Goal: Task Accomplishment & Management: Complete application form

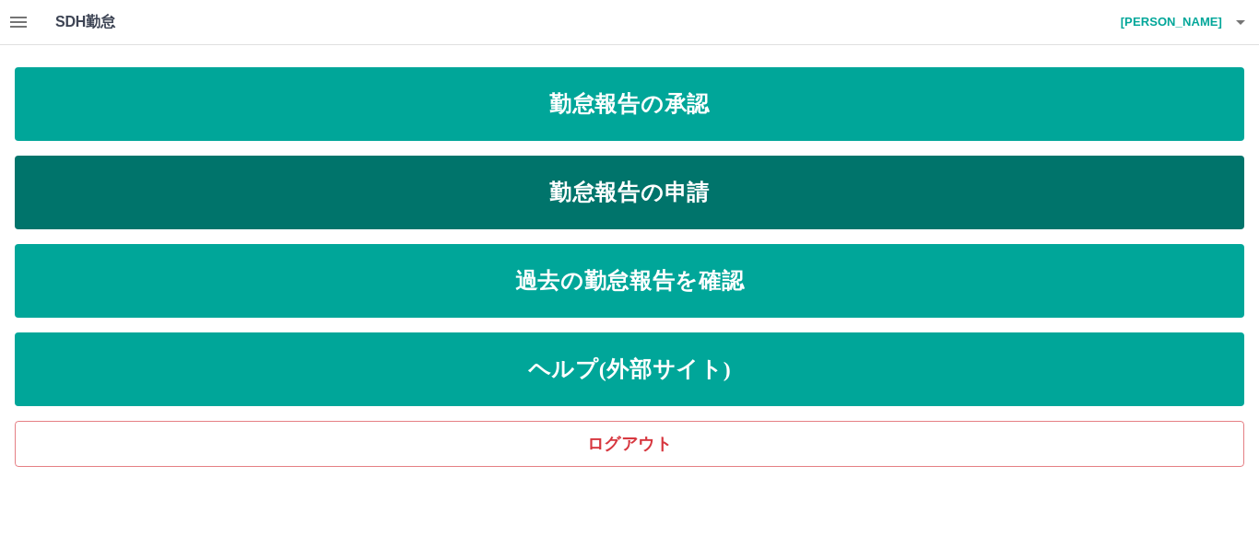
click at [622, 207] on link "勤怠報告の申請" at bounding box center [629, 193] width 1229 height 74
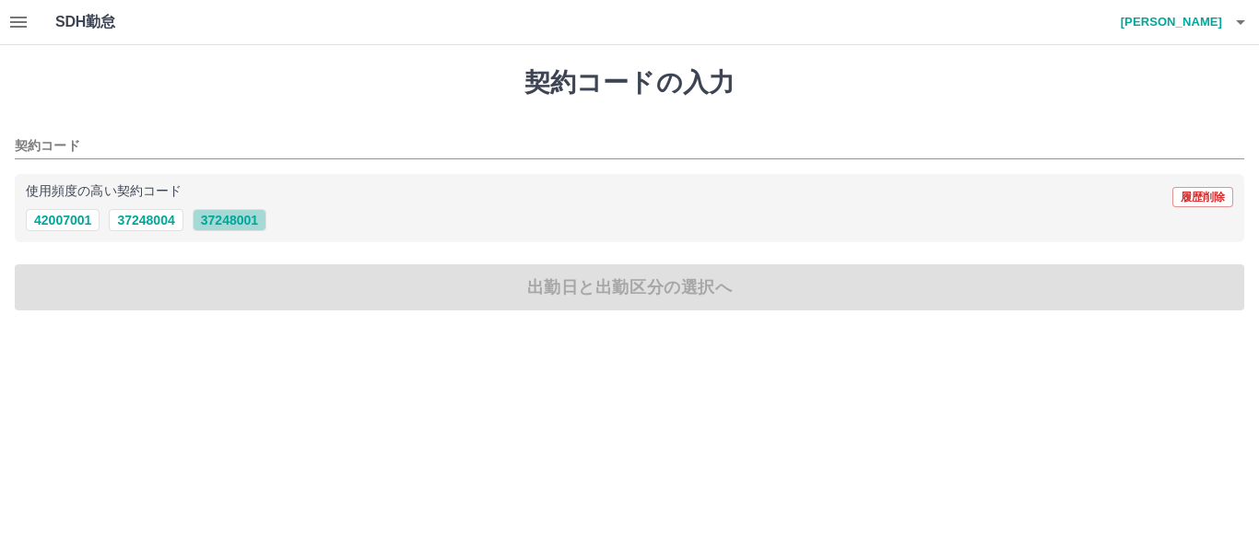
click at [241, 222] on button "37248001" at bounding box center [230, 220] width 74 height 22
type input "********"
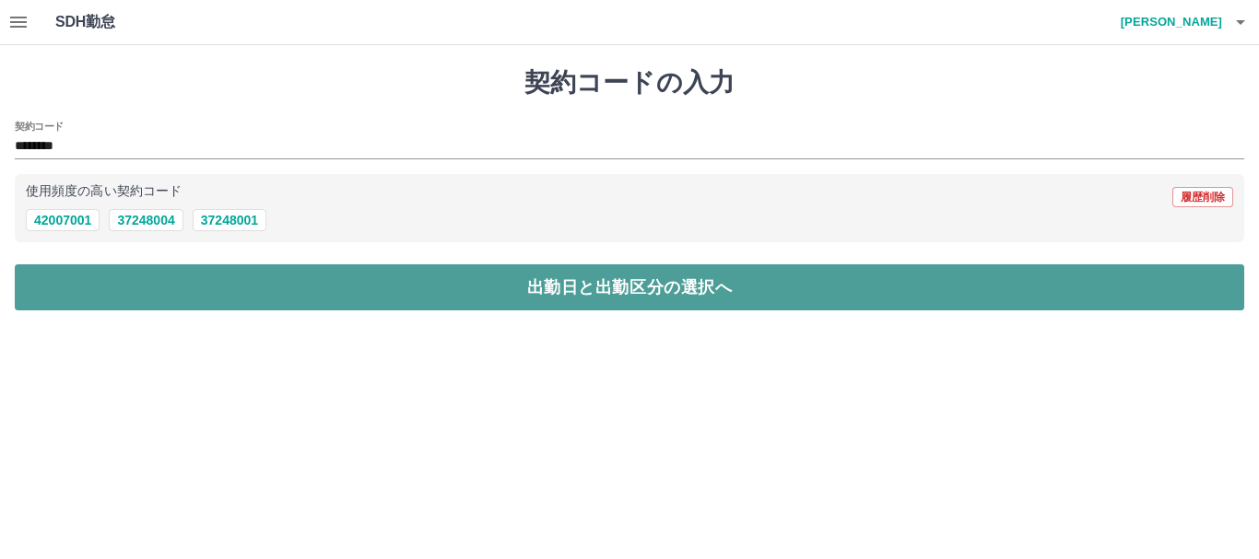
click at [242, 288] on button "出勤日と出勤区分の選択へ" at bounding box center [629, 287] width 1229 height 46
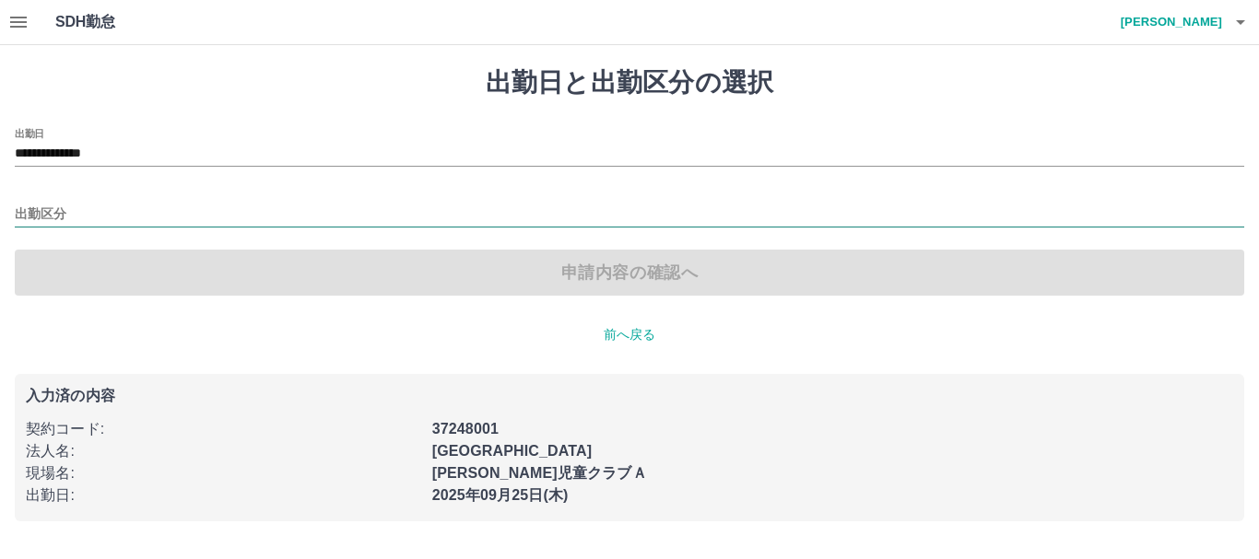
drag, startPoint x: 133, startPoint y: 210, endPoint x: 121, endPoint y: 225, distance: 19.0
click at [132, 210] on input "出勤区分" at bounding box center [629, 215] width 1229 height 23
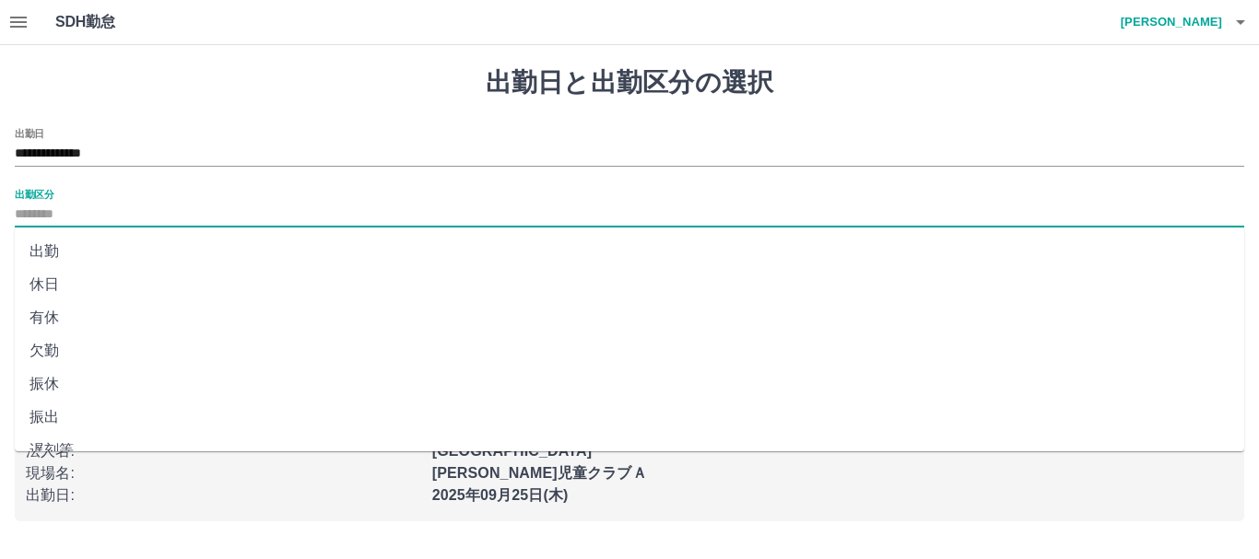
click at [38, 253] on li "出勤" at bounding box center [629, 251] width 1229 height 33
type input "**"
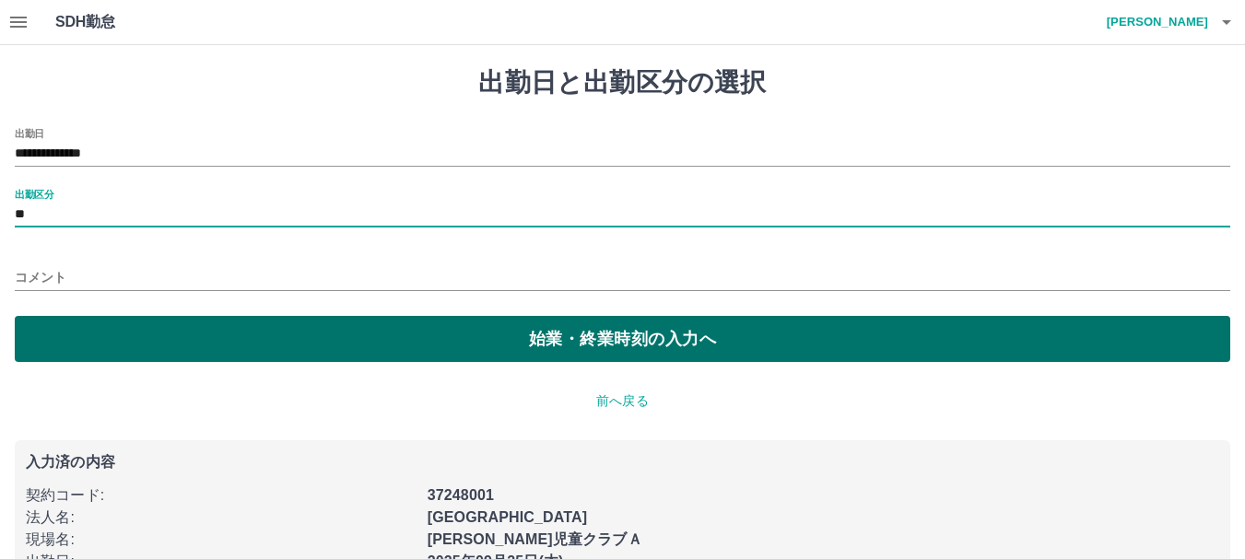
click at [66, 336] on button "始業・終業時刻の入力へ" at bounding box center [623, 339] width 1216 height 46
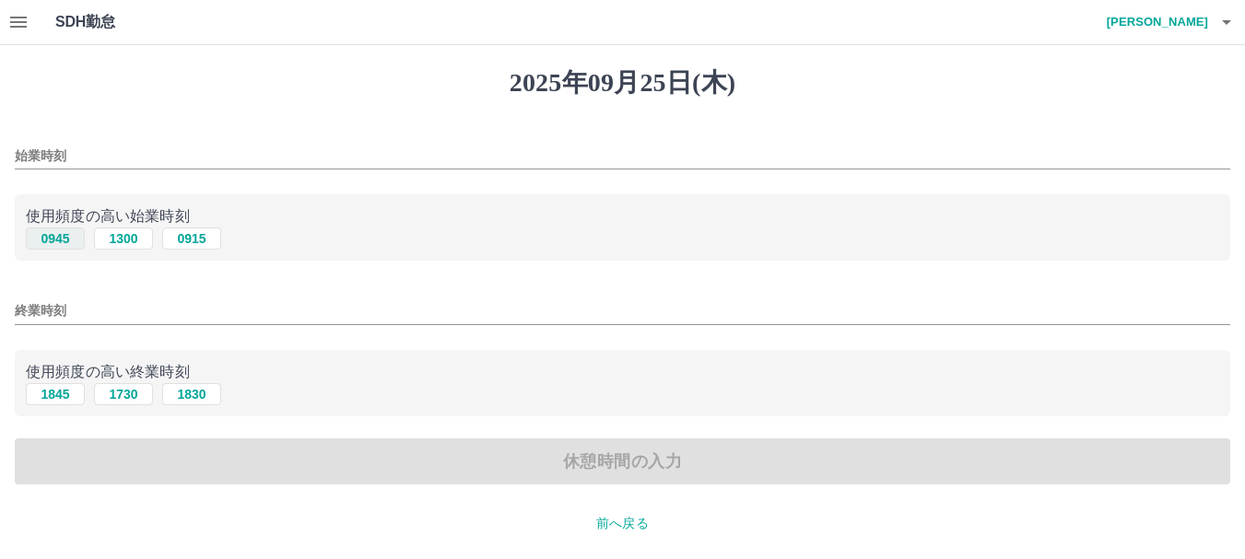
click at [63, 239] on button "0945" at bounding box center [55, 239] width 59 height 22
type input "****"
click at [55, 394] on button "1845" at bounding box center [55, 394] width 59 height 22
type input "****"
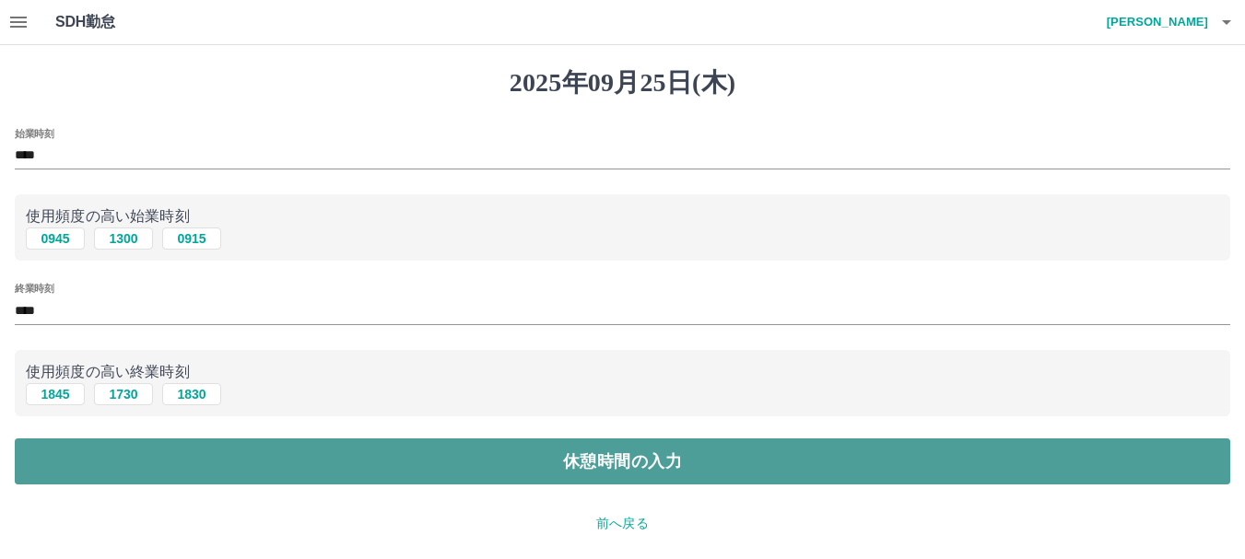
click at [86, 456] on button "休憩時間の入力" at bounding box center [623, 462] width 1216 height 46
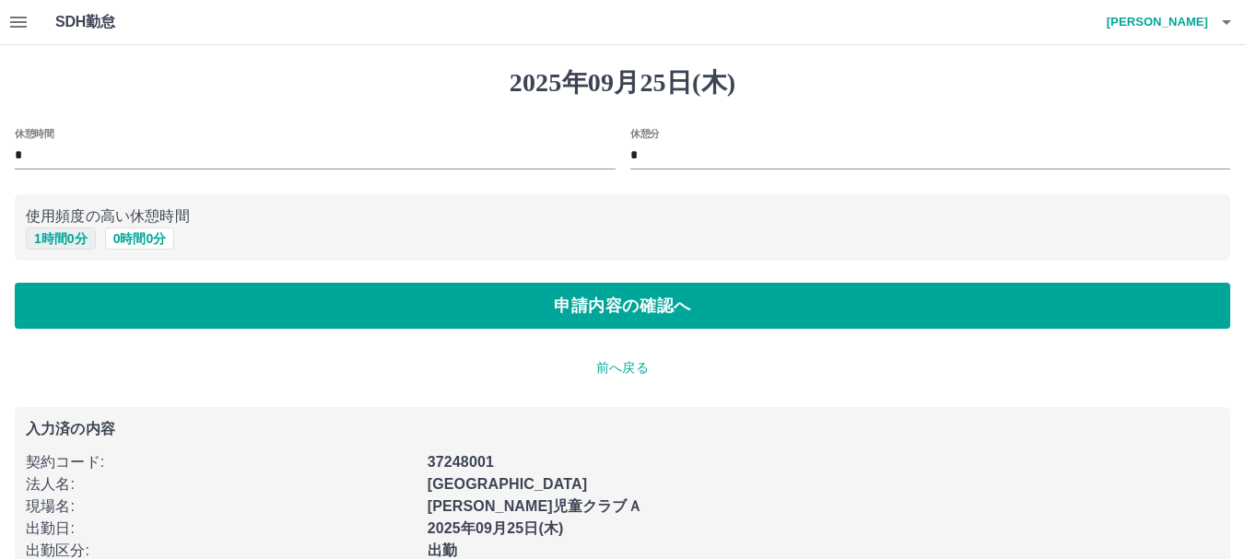
click at [72, 239] on button "1 時間 0 分" at bounding box center [61, 239] width 70 height 22
type input "*"
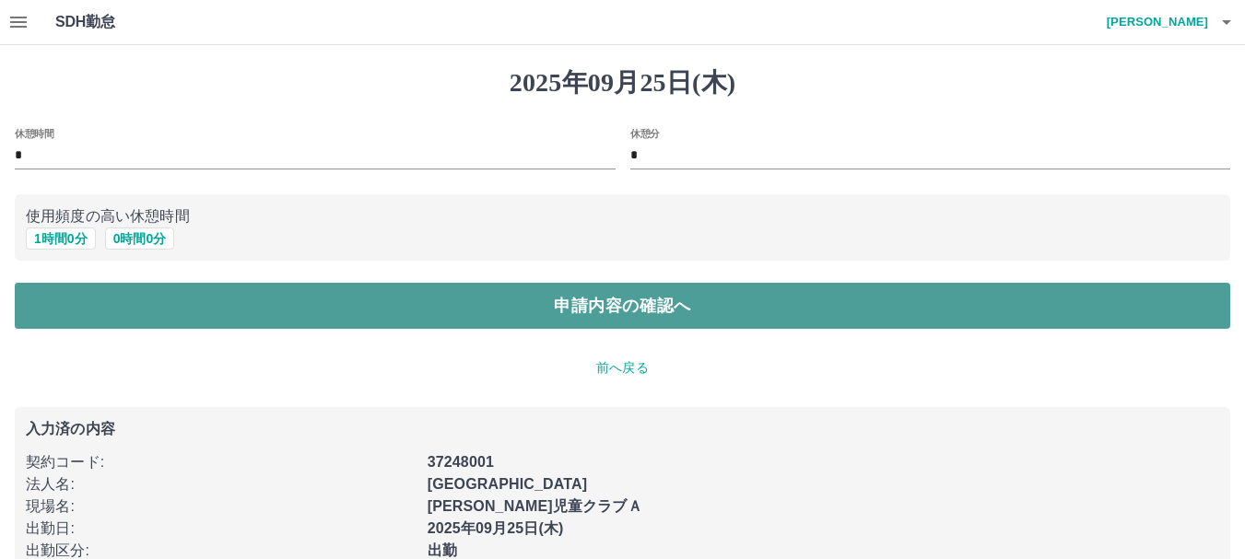
click at [105, 313] on button "申請内容の確認へ" at bounding box center [623, 306] width 1216 height 46
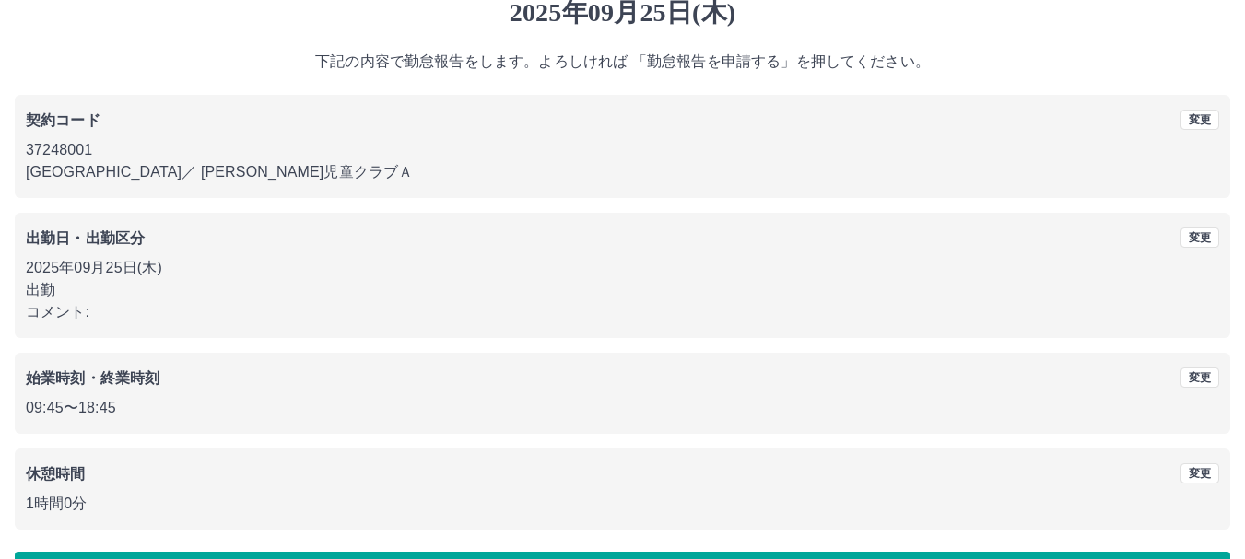
scroll to position [131, 0]
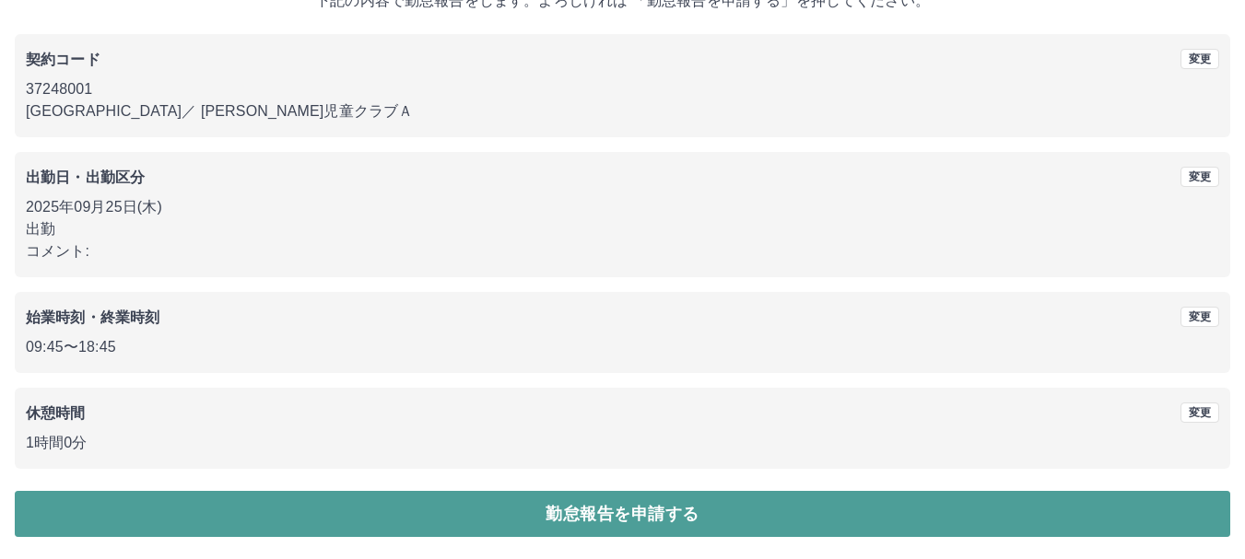
click at [392, 509] on button "勤怠報告を申請する" at bounding box center [623, 514] width 1216 height 46
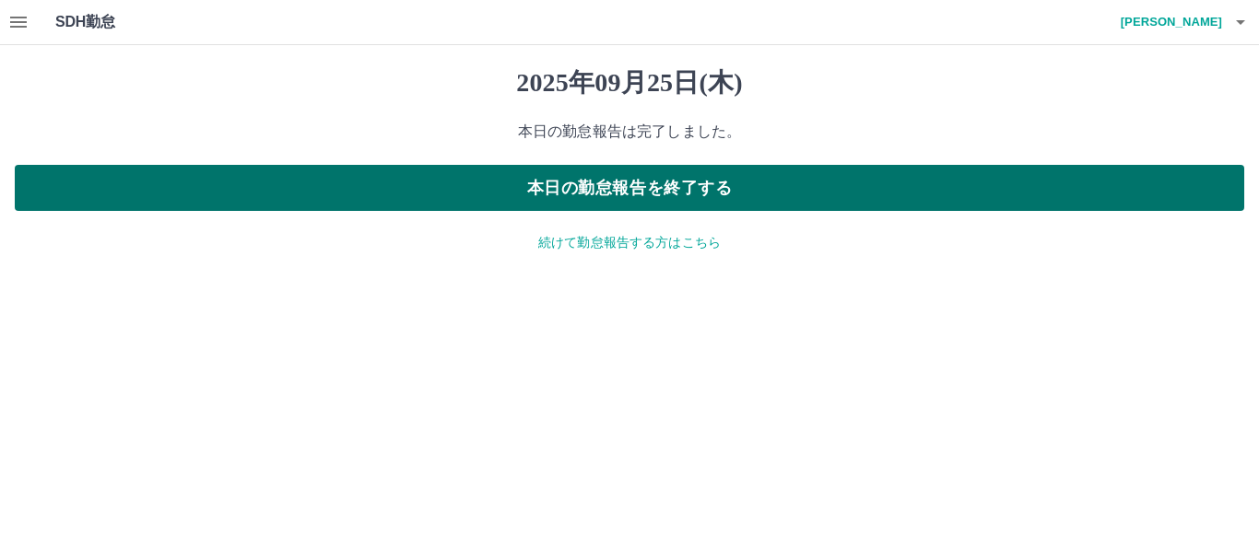
click at [491, 192] on button "本日の勤怠報告を終了する" at bounding box center [629, 188] width 1229 height 46
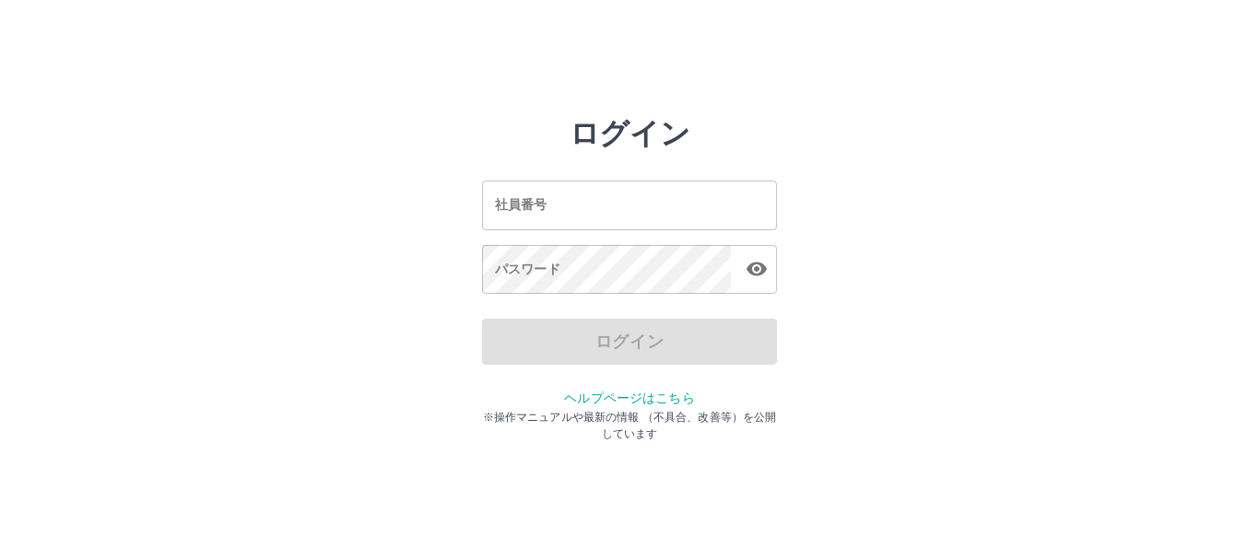
type input "*******"
click at [428, 318] on div "ログイン 社員番号 ******* 社員番号 パスワード パスワード ログイン ヘルプページはこちら ※操作マニュアルや最新の情報 （不具合、改善等）を公開し…" at bounding box center [629, 263] width 1106 height 295
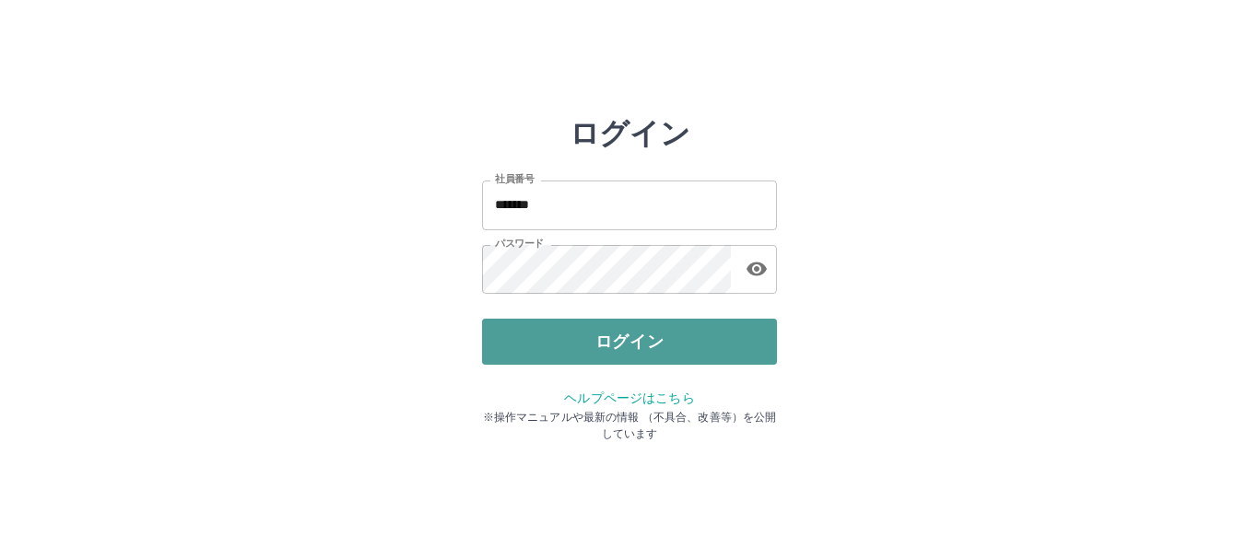
click at [512, 325] on button "ログイン" at bounding box center [629, 342] width 295 height 46
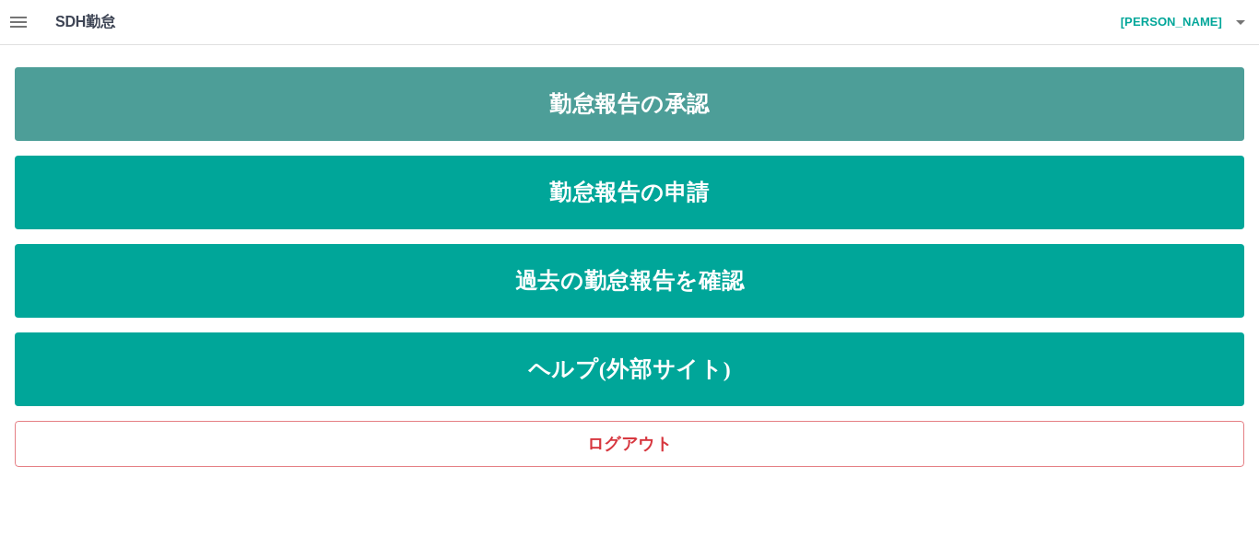
click at [507, 110] on link "勤怠報告の承認" at bounding box center [629, 104] width 1229 height 74
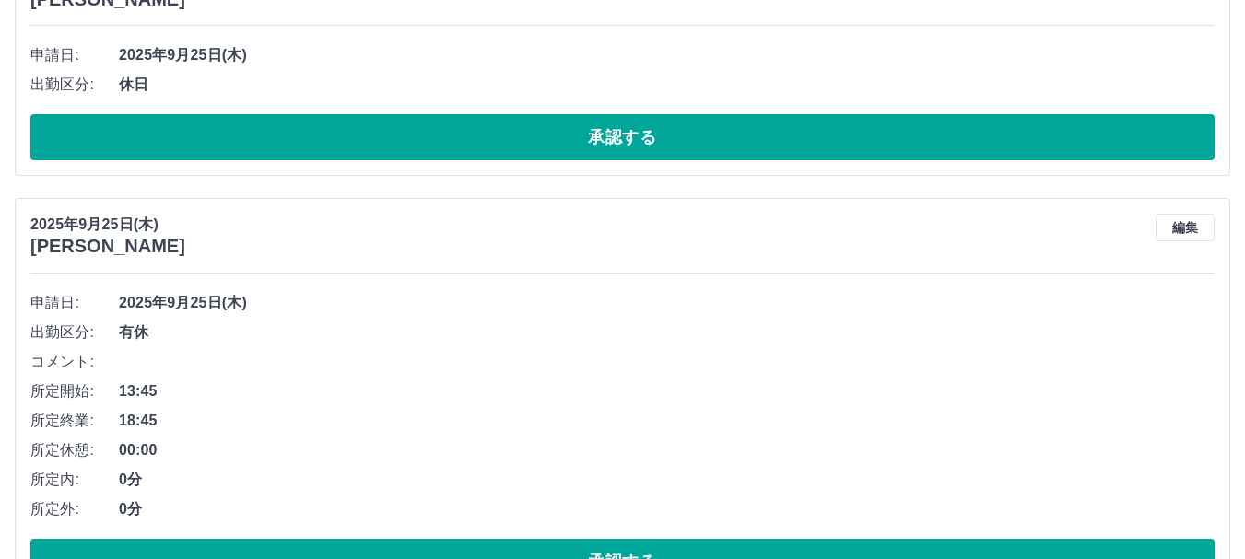
scroll to position [645, 0]
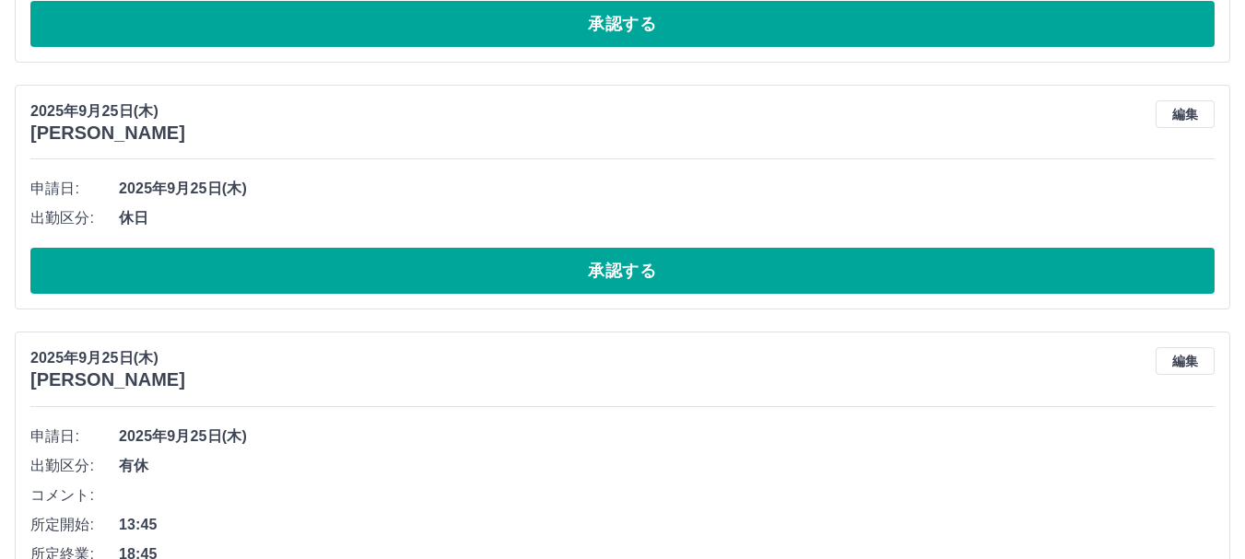
click at [384, 281] on button "承認する" at bounding box center [622, 271] width 1184 height 46
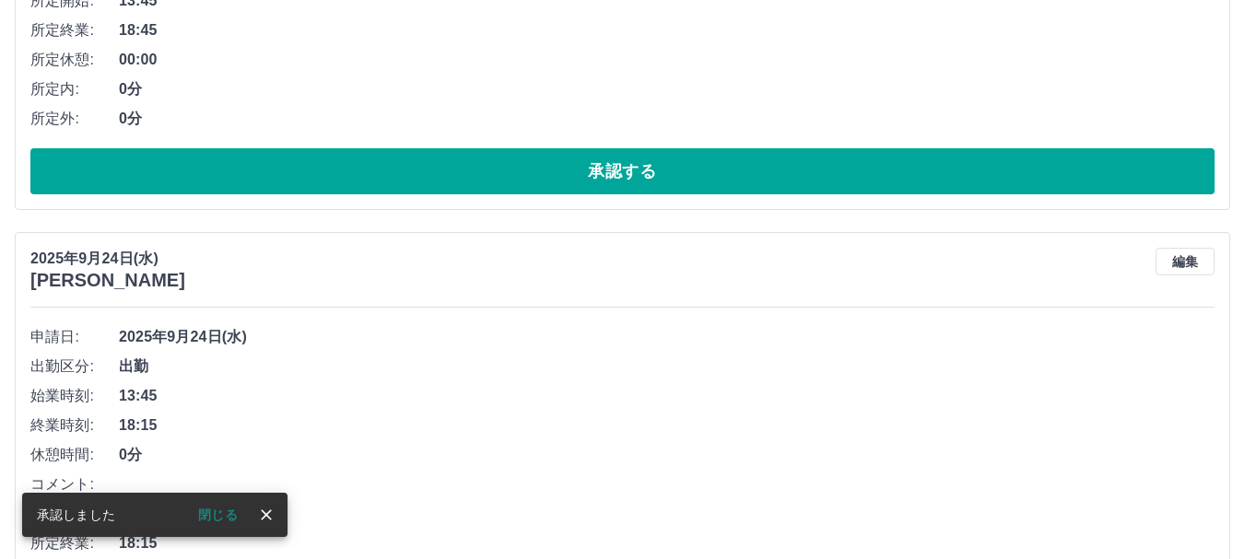
scroll to position [675, 0]
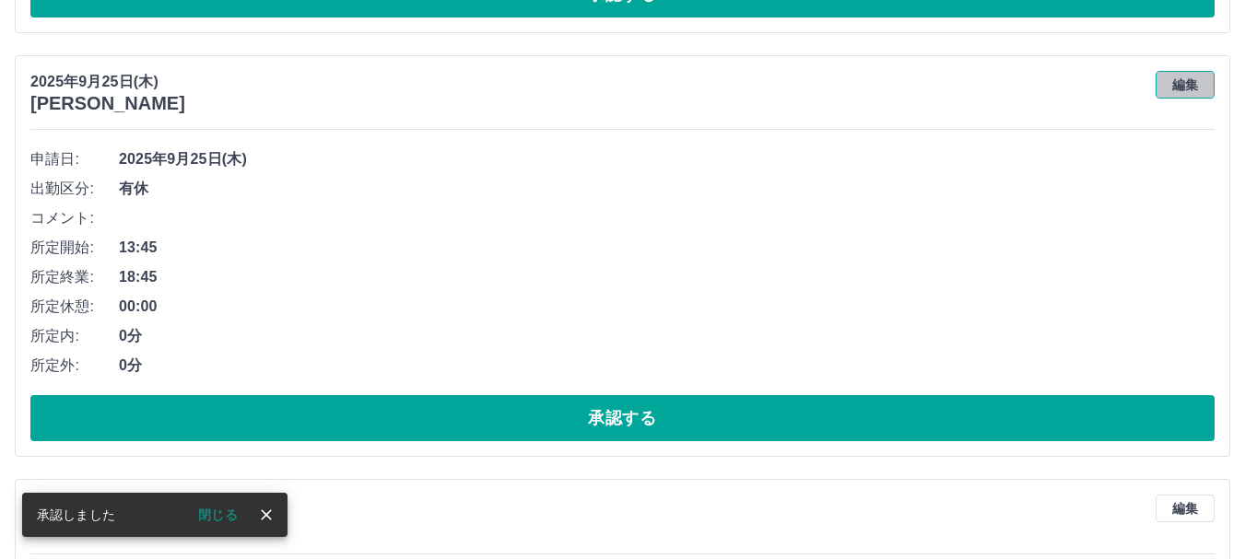
click at [1194, 82] on button "編集" at bounding box center [1185, 85] width 59 height 28
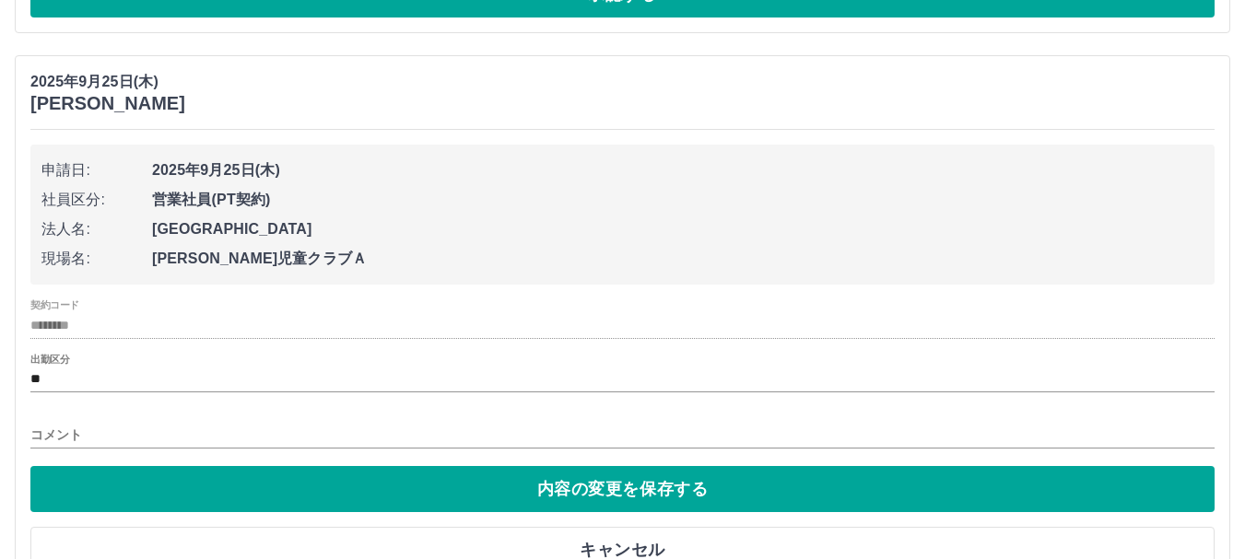
click at [180, 434] on input "コメント" at bounding box center [622, 435] width 1184 height 27
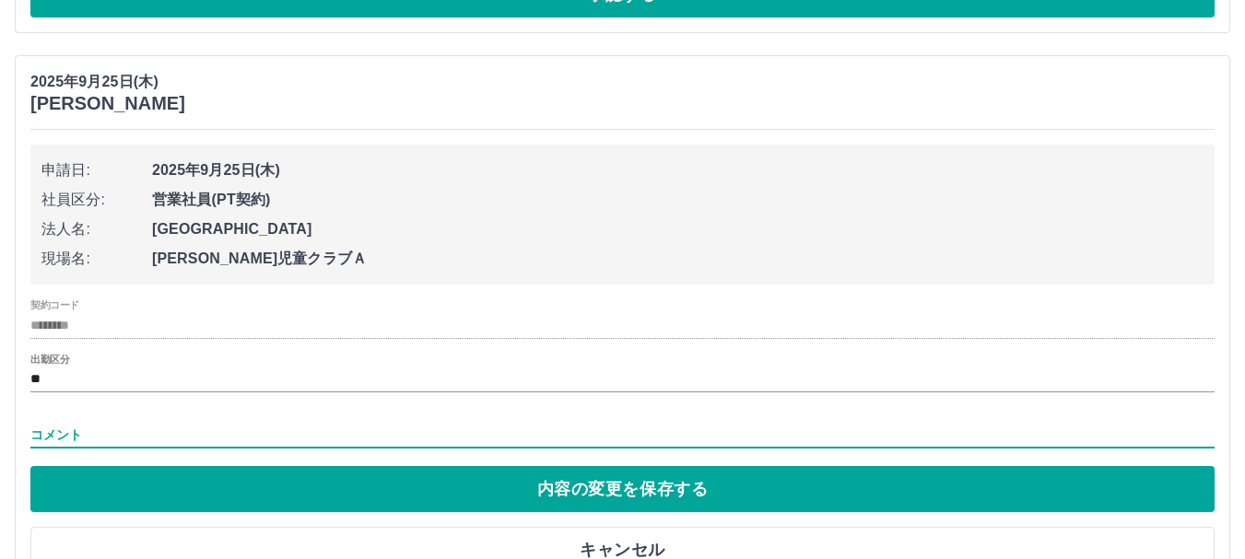
type input "****"
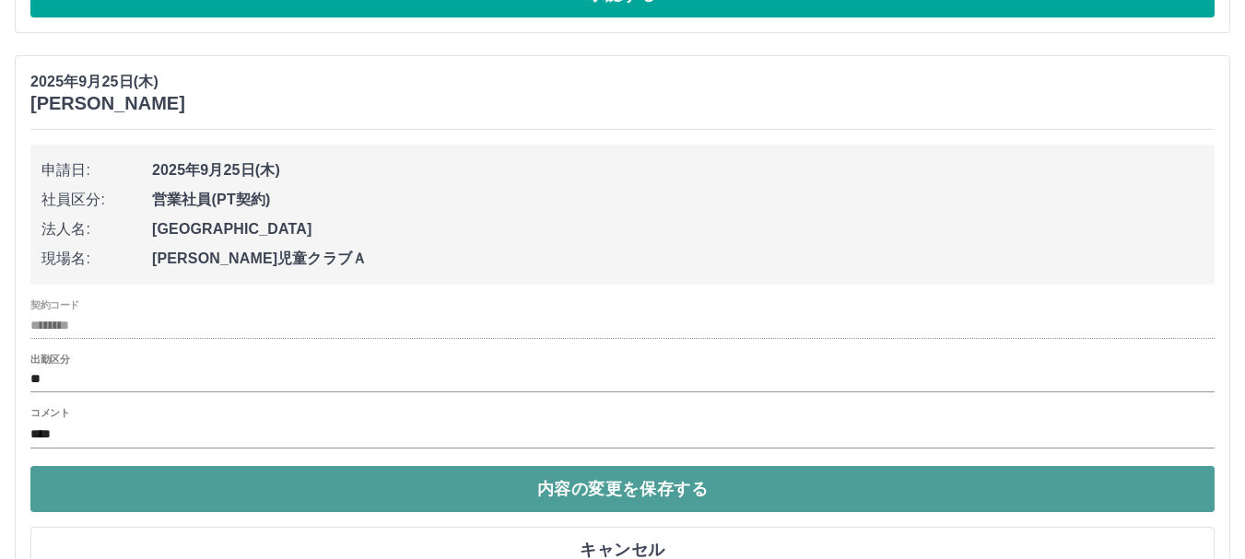
click at [216, 487] on button "内容の変更を保存する" at bounding box center [622, 489] width 1184 height 46
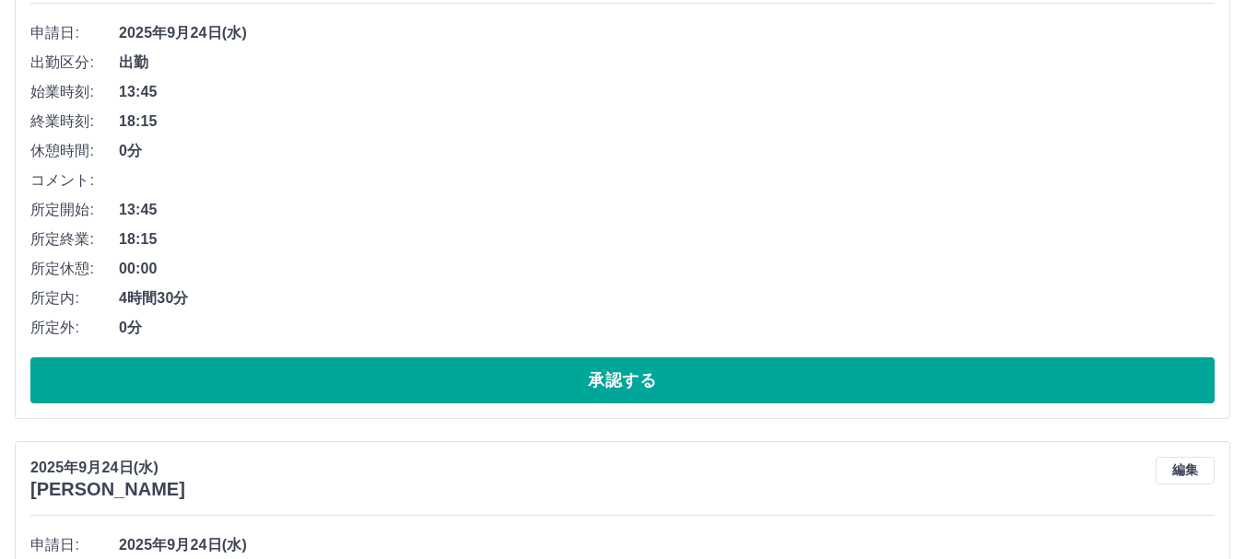
scroll to position [1228, 0]
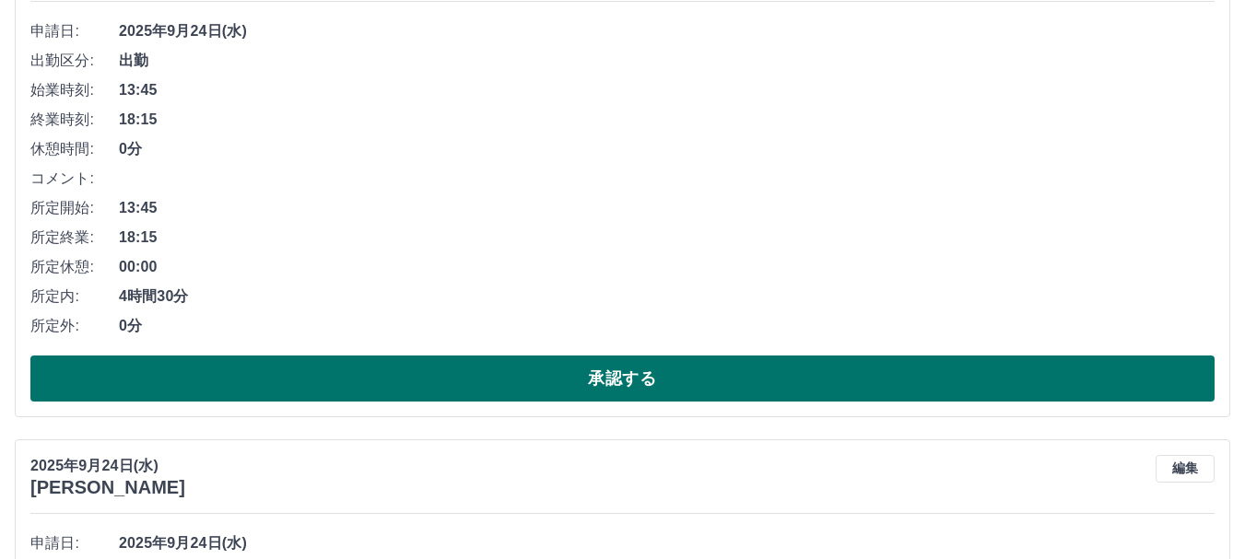
click at [452, 374] on button "承認する" at bounding box center [622, 379] width 1184 height 46
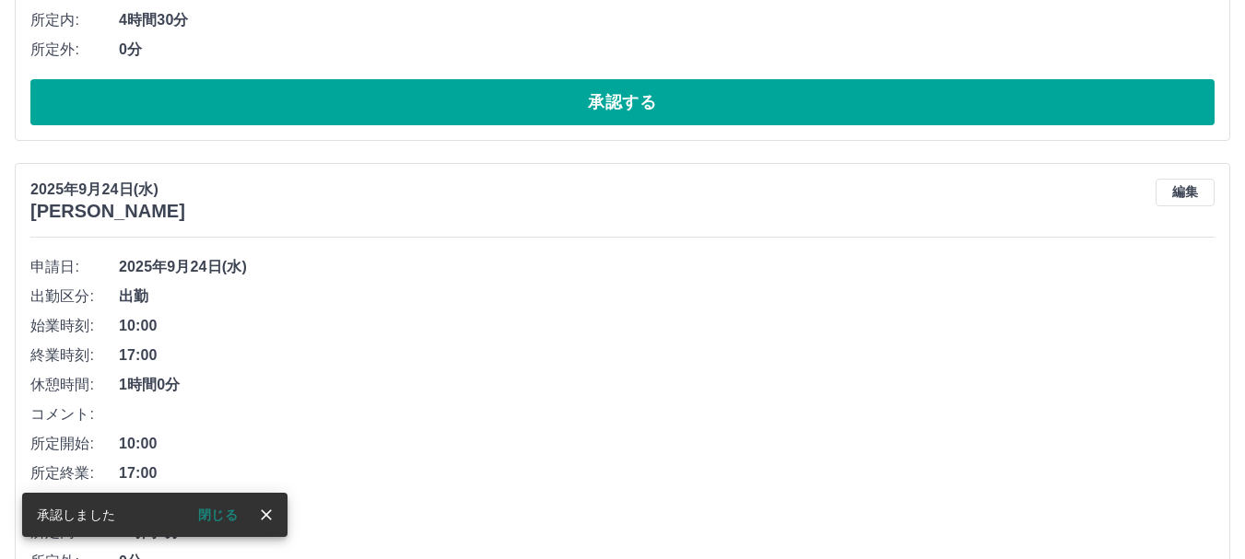
scroll to position [991, 0]
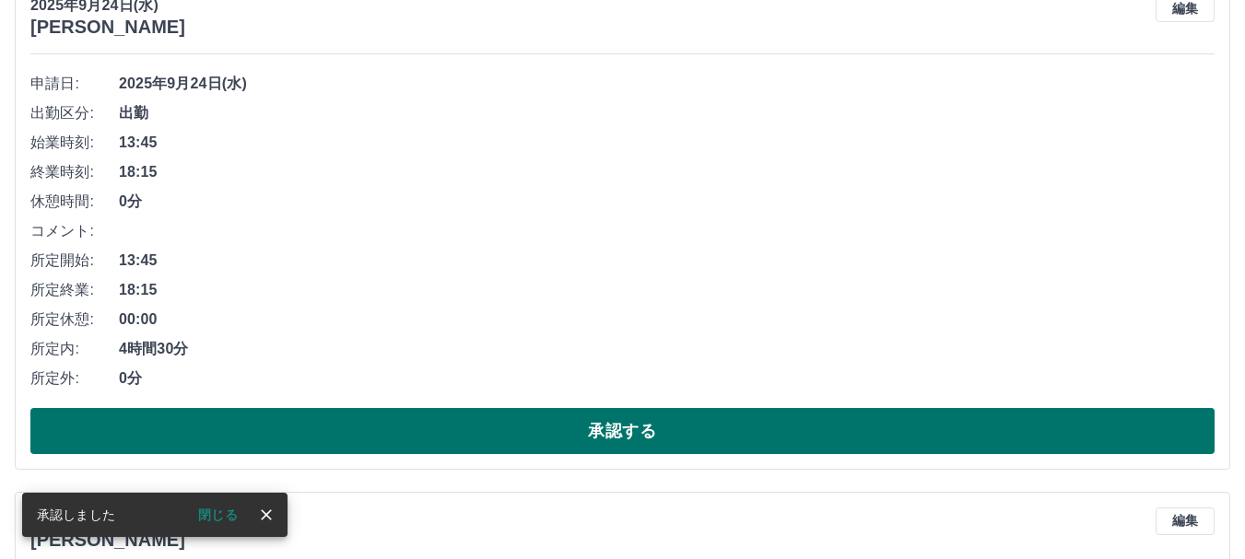
click at [381, 439] on button "承認する" at bounding box center [622, 431] width 1184 height 46
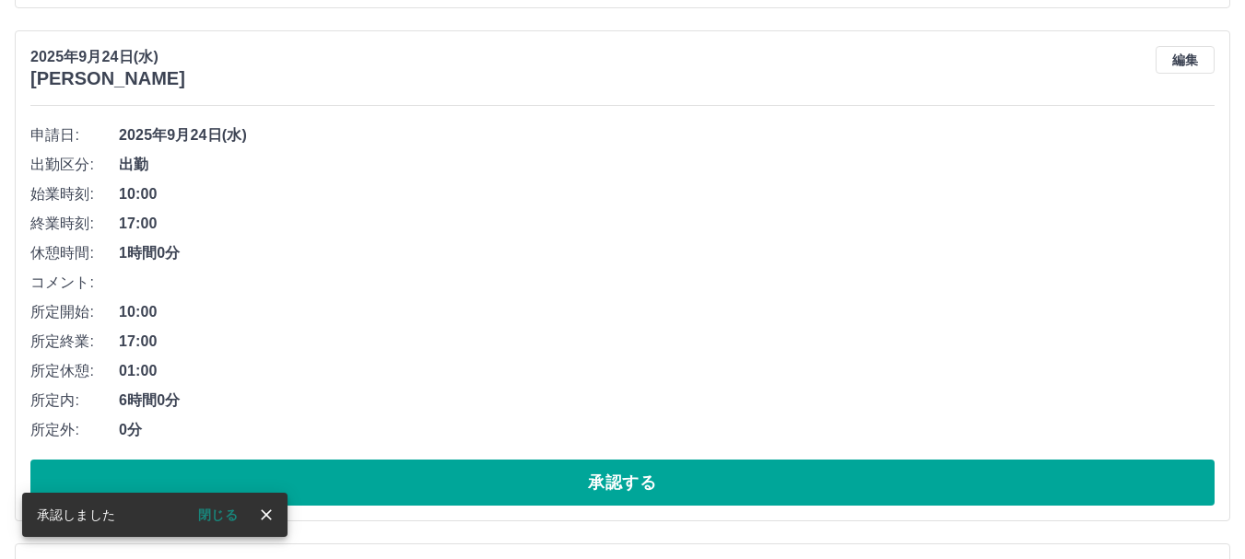
scroll to position [1122, 0]
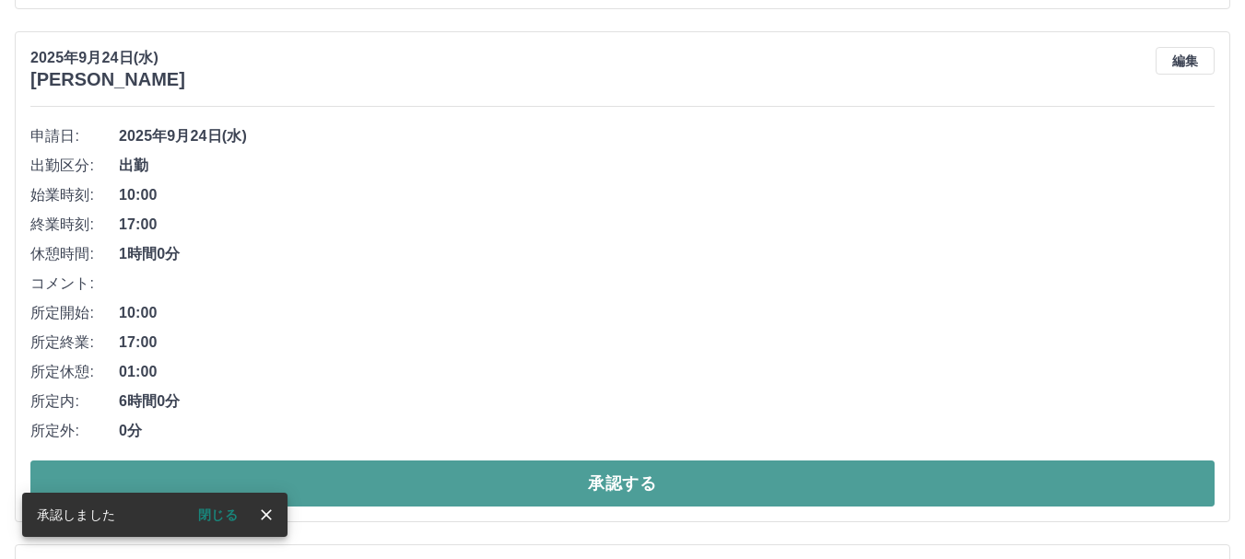
click at [431, 481] on button "承認する" at bounding box center [622, 484] width 1184 height 46
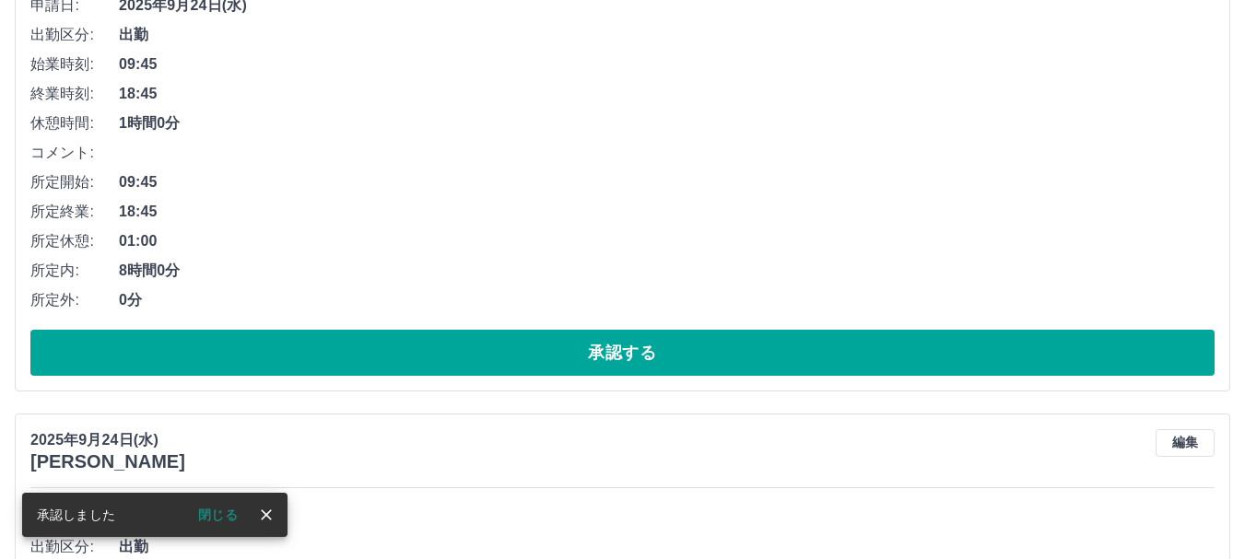
scroll to position [1254, 0]
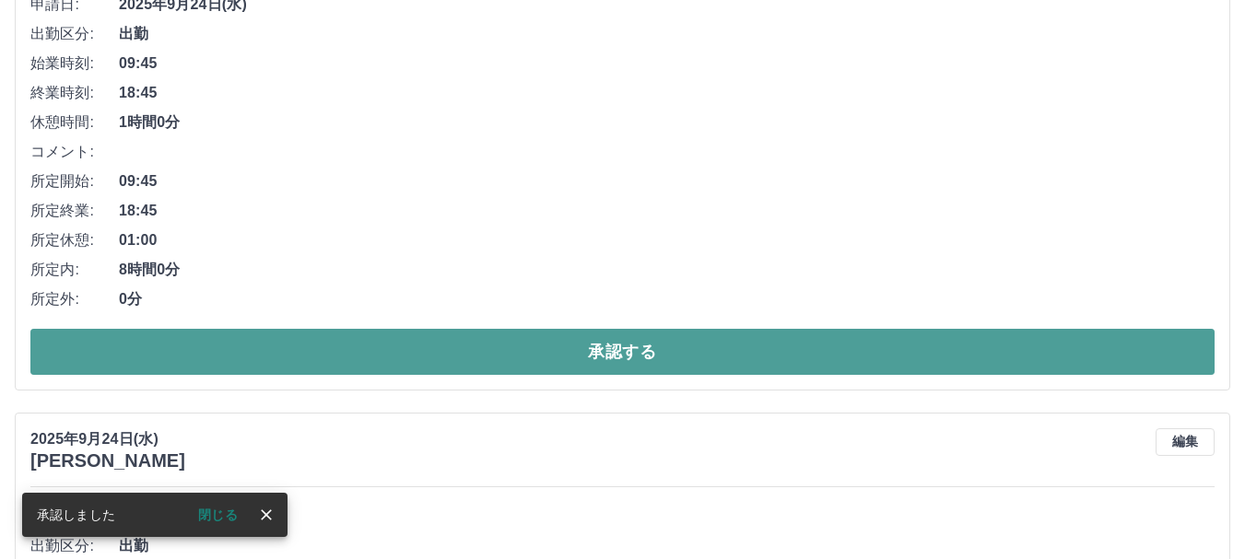
click at [354, 363] on button "承認する" at bounding box center [622, 352] width 1184 height 46
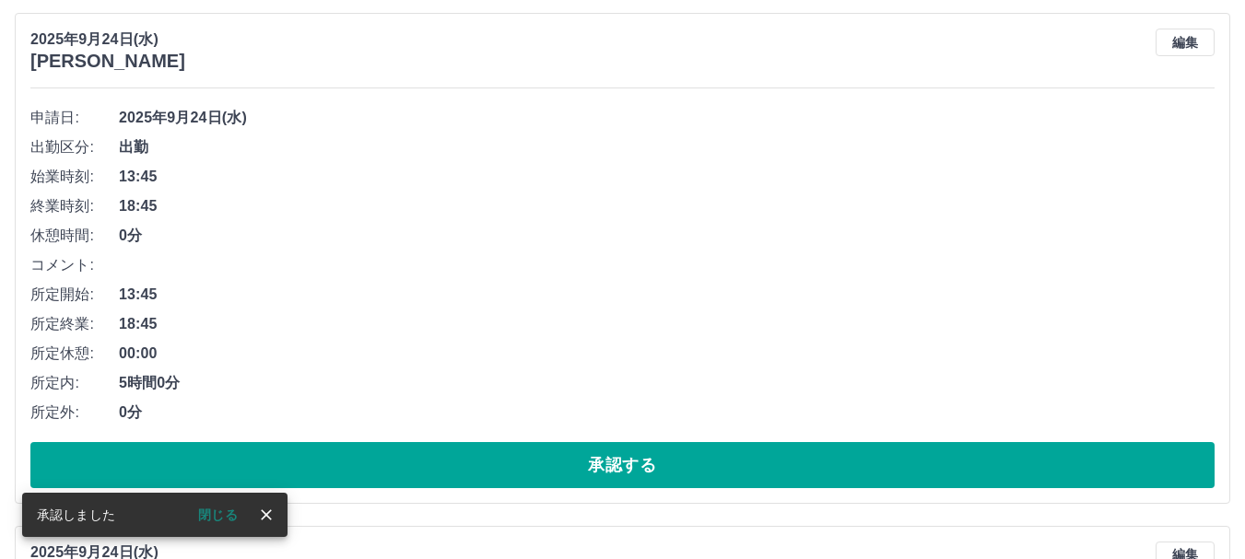
scroll to position [1202, 0]
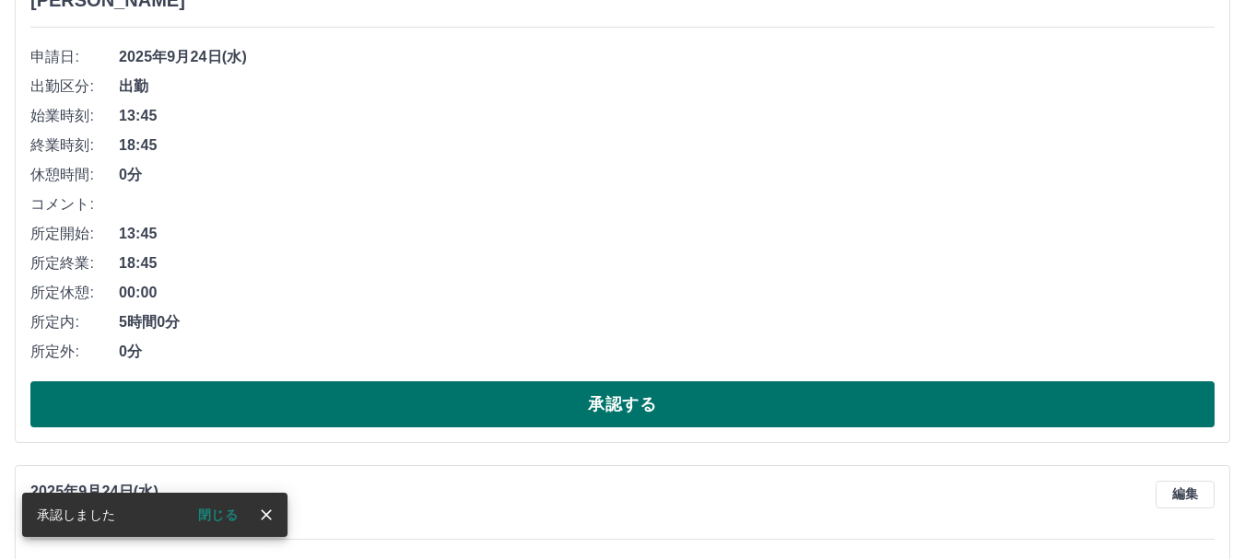
click at [406, 402] on button "承認する" at bounding box center [622, 405] width 1184 height 46
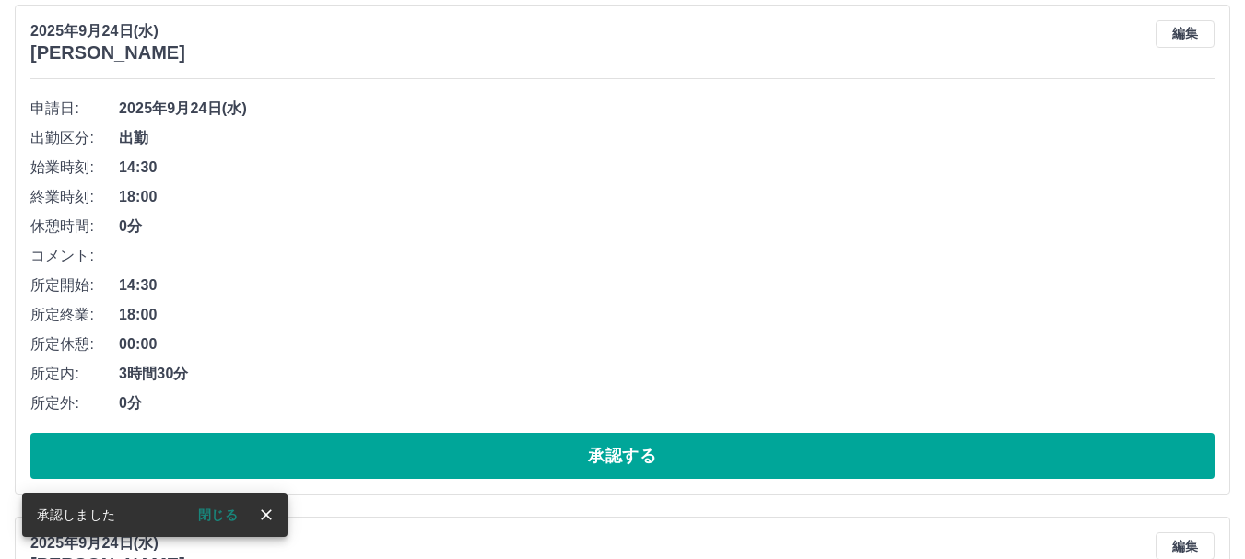
scroll to position [1149, 0]
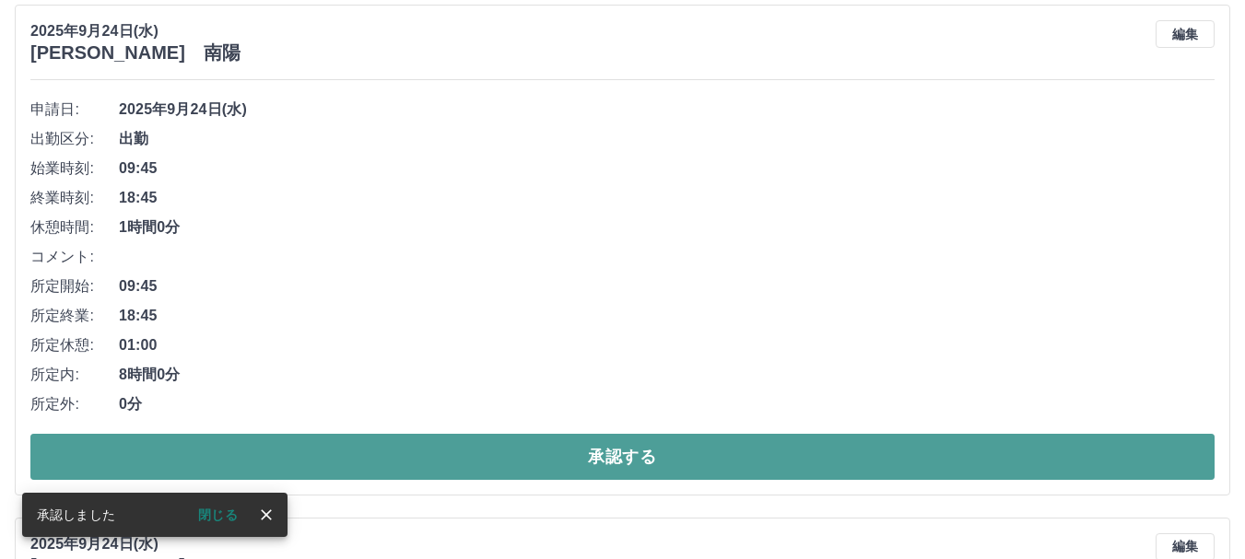
click at [435, 462] on button "承認する" at bounding box center [622, 457] width 1184 height 46
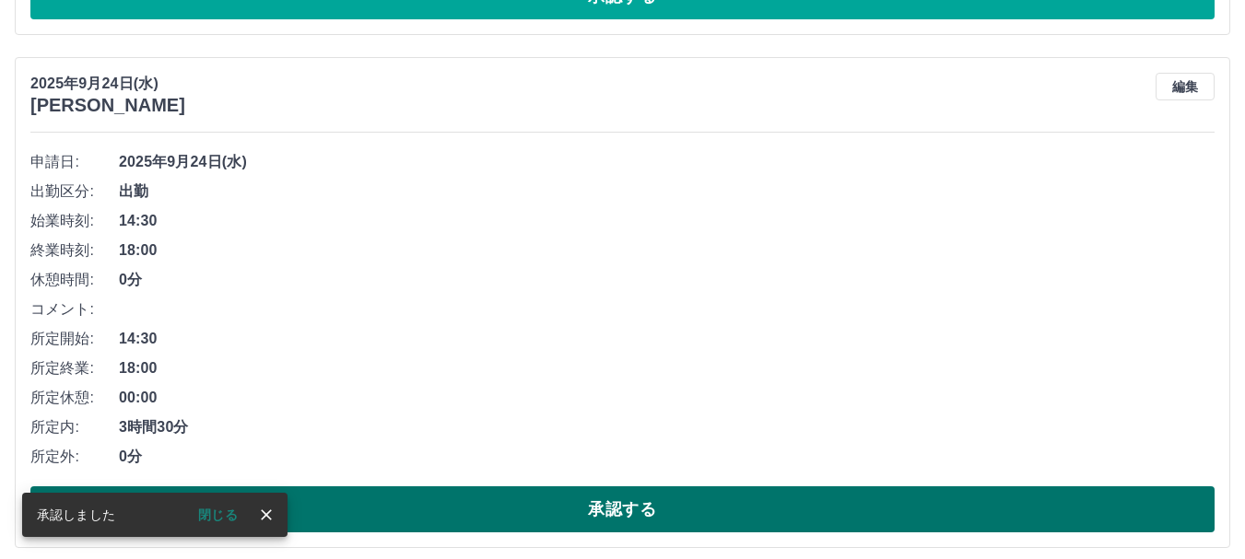
scroll to position [1189, 0]
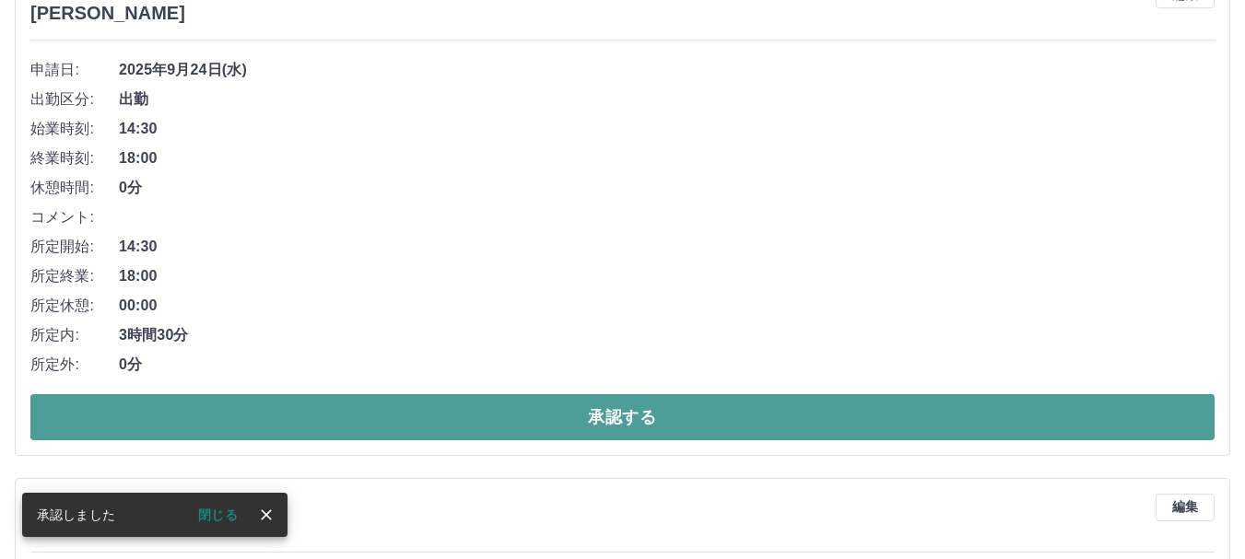
click at [367, 415] on button "承認する" at bounding box center [622, 417] width 1184 height 46
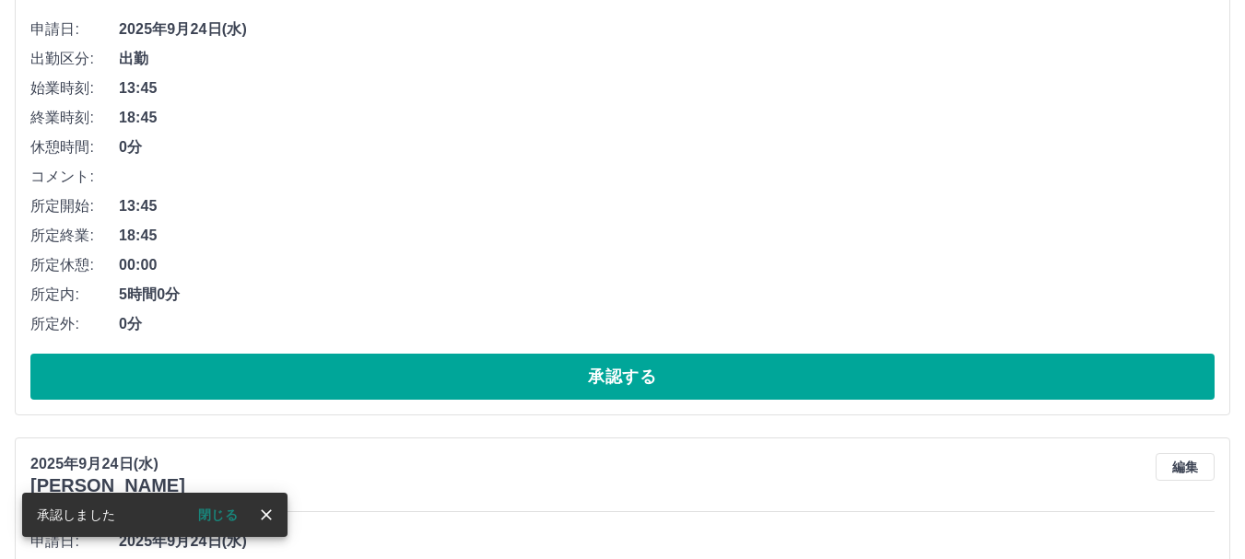
scroll to position [1229, 0]
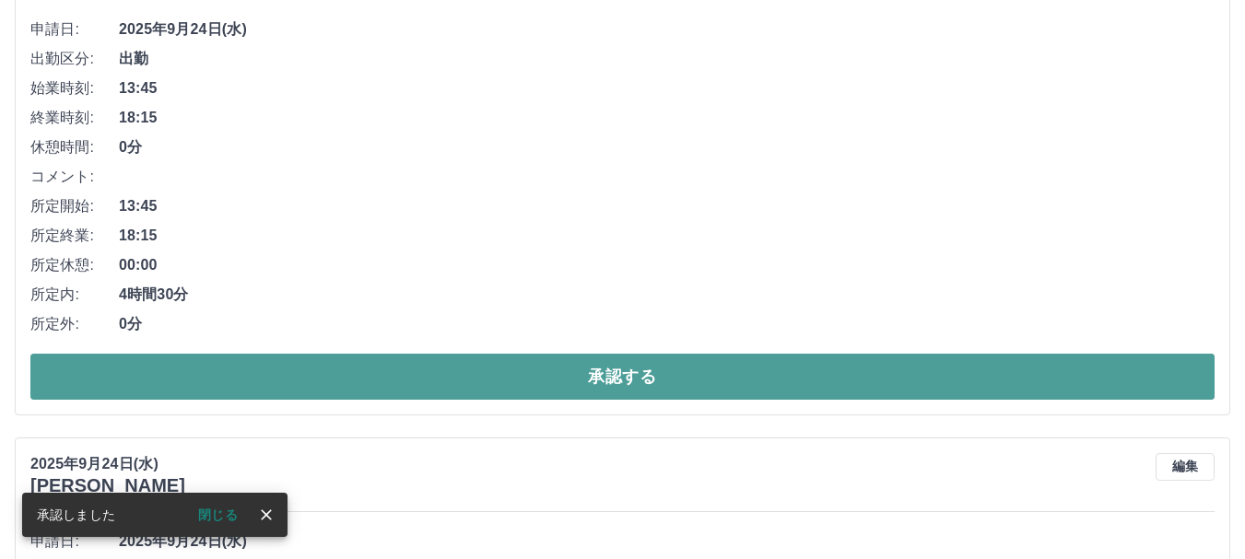
click at [349, 371] on button "承認する" at bounding box center [622, 377] width 1184 height 46
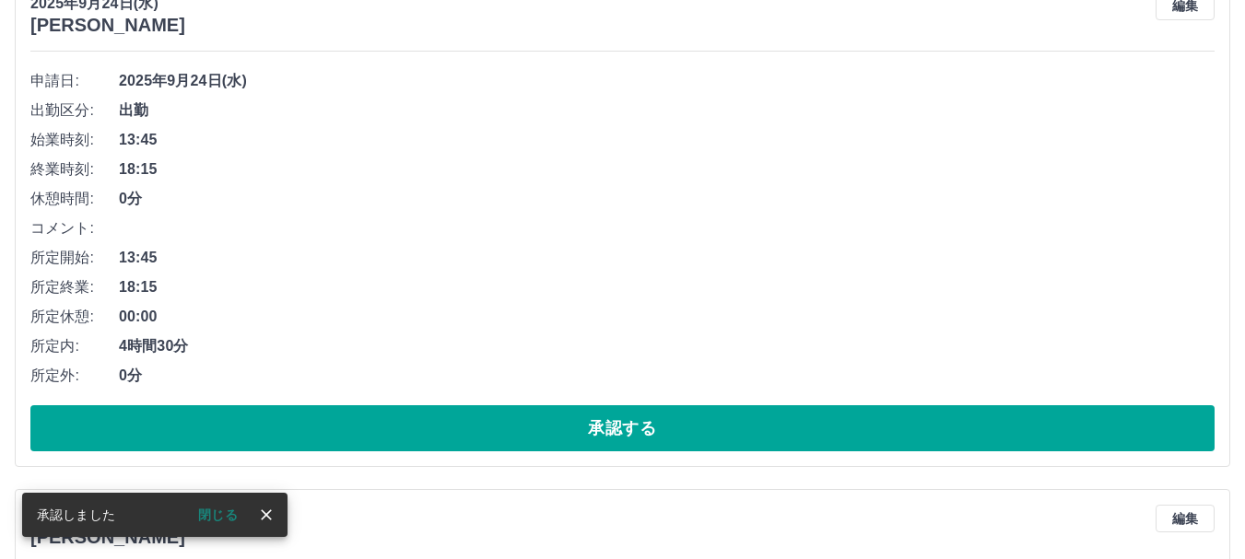
scroll to position [1177, 0]
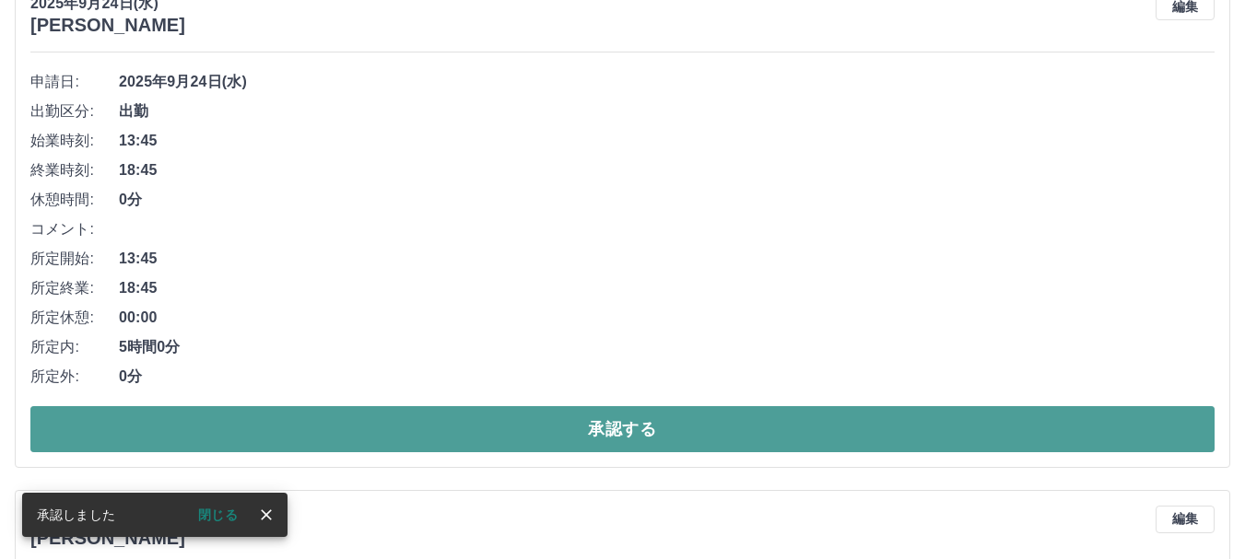
click at [368, 432] on button "承認する" at bounding box center [622, 429] width 1184 height 46
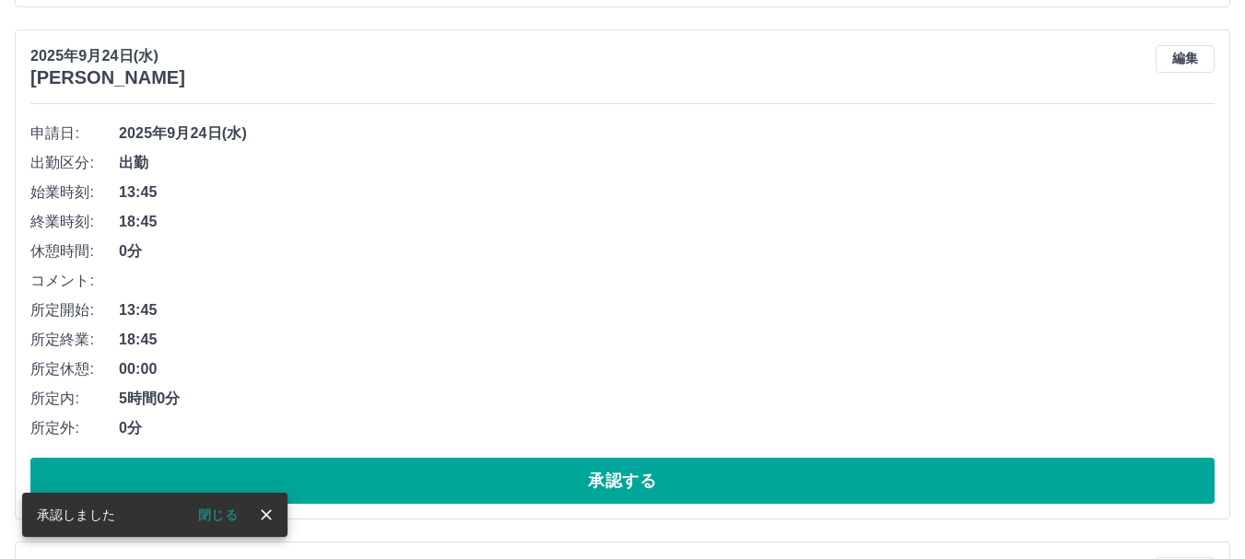
scroll to position [1124, 0]
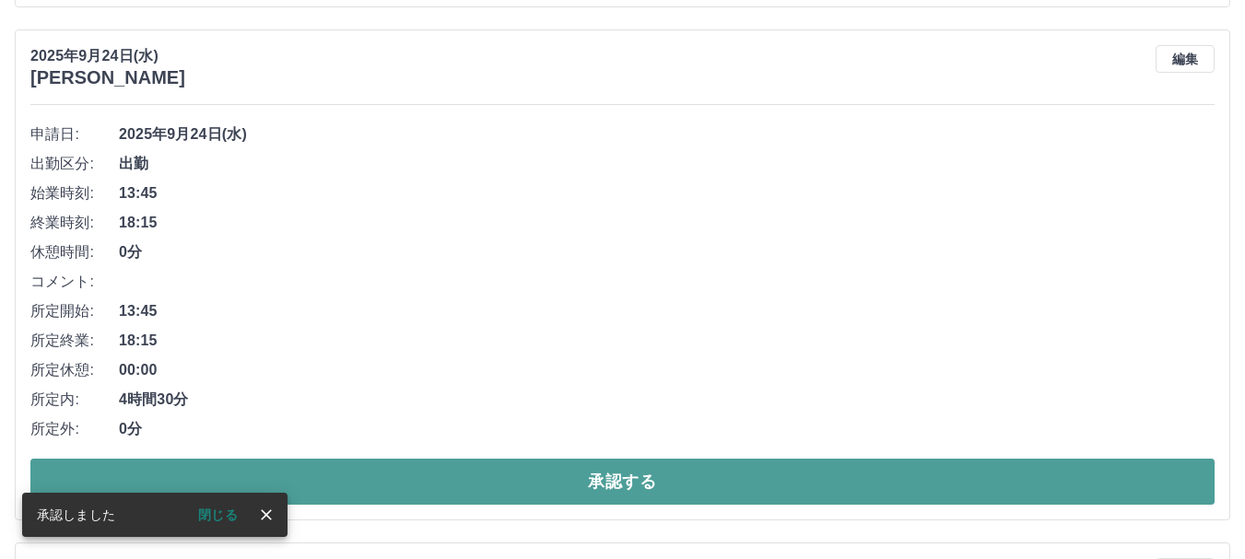
click at [437, 478] on button "承認する" at bounding box center [622, 482] width 1184 height 46
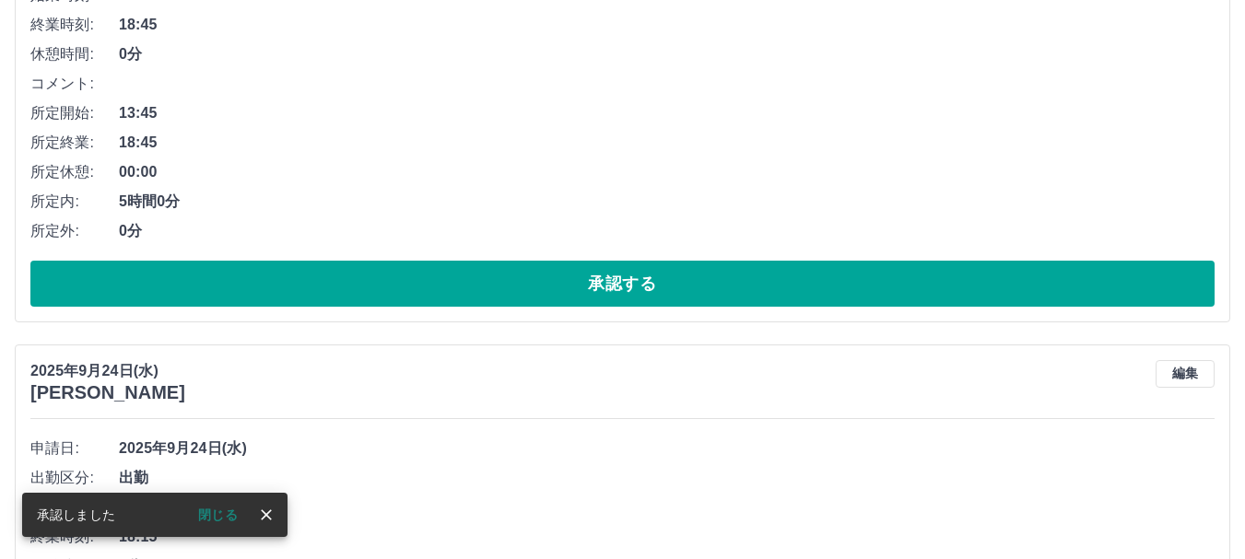
scroll to position [1348, 0]
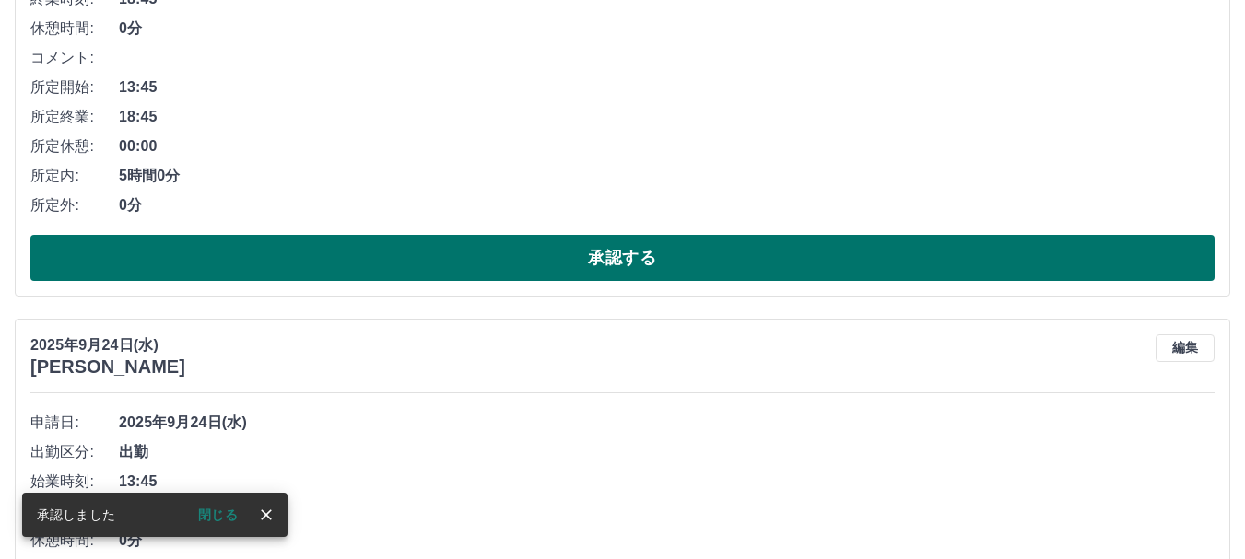
click at [420, 276] on button "承認する" at bounding box center [622, 258] width 1184 height 46
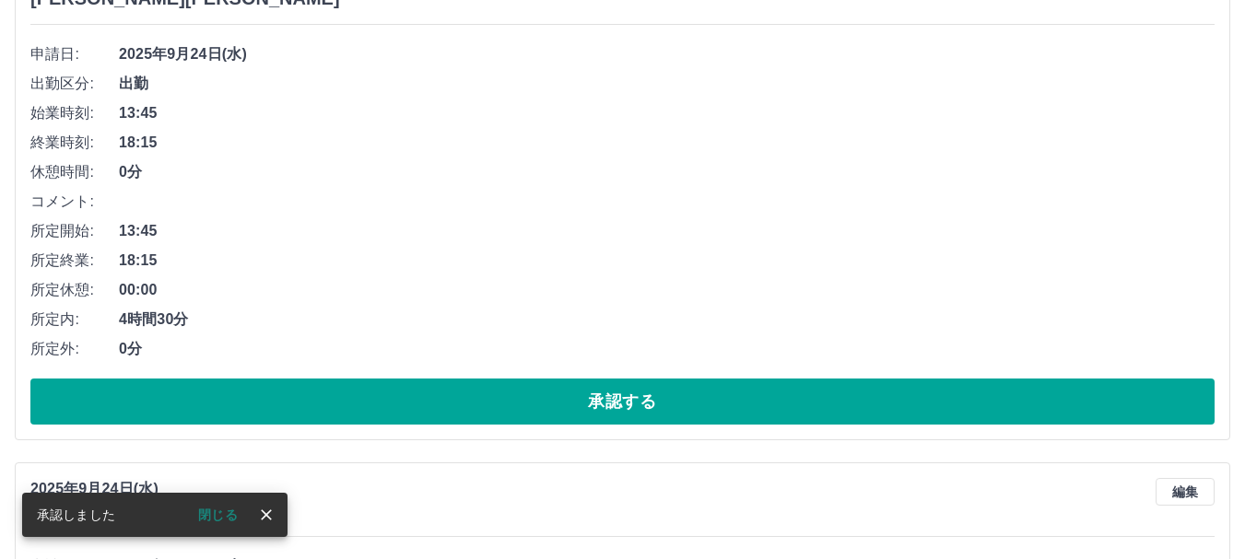
scroll to position [1204, 0]
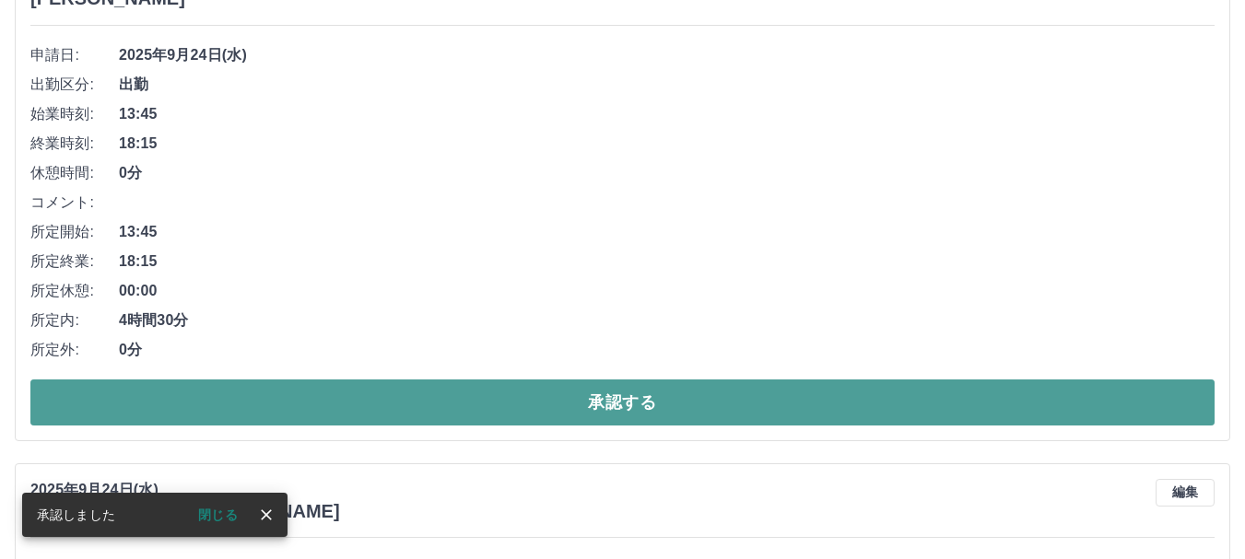
click at [431, 399] on button "承認する" at bounding box center [622, 403] width 1184 height 46
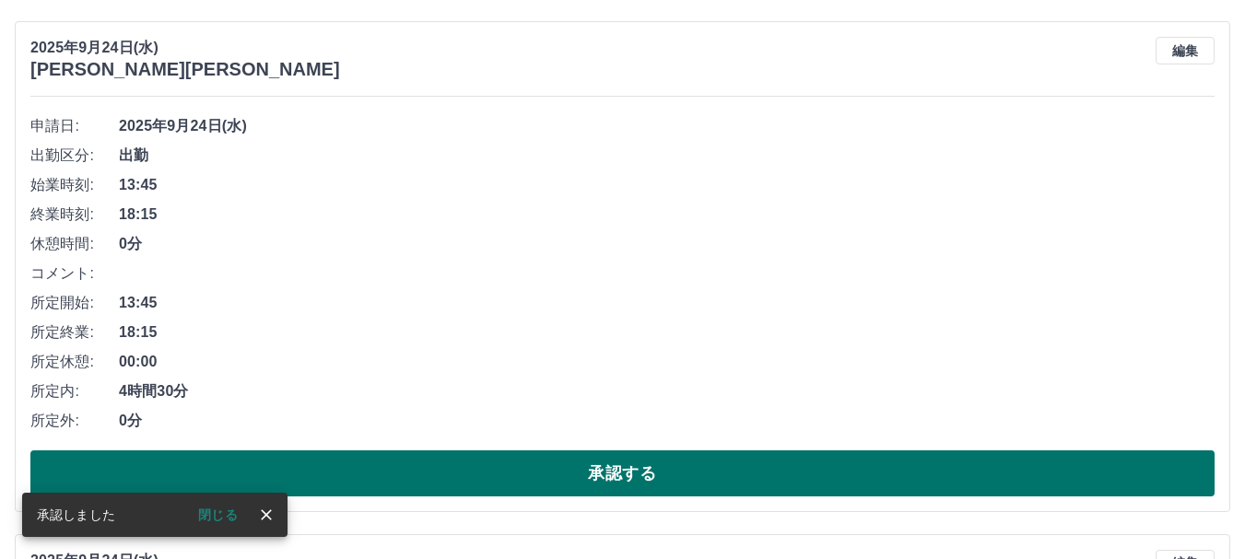
scroll to position [1243, 0]
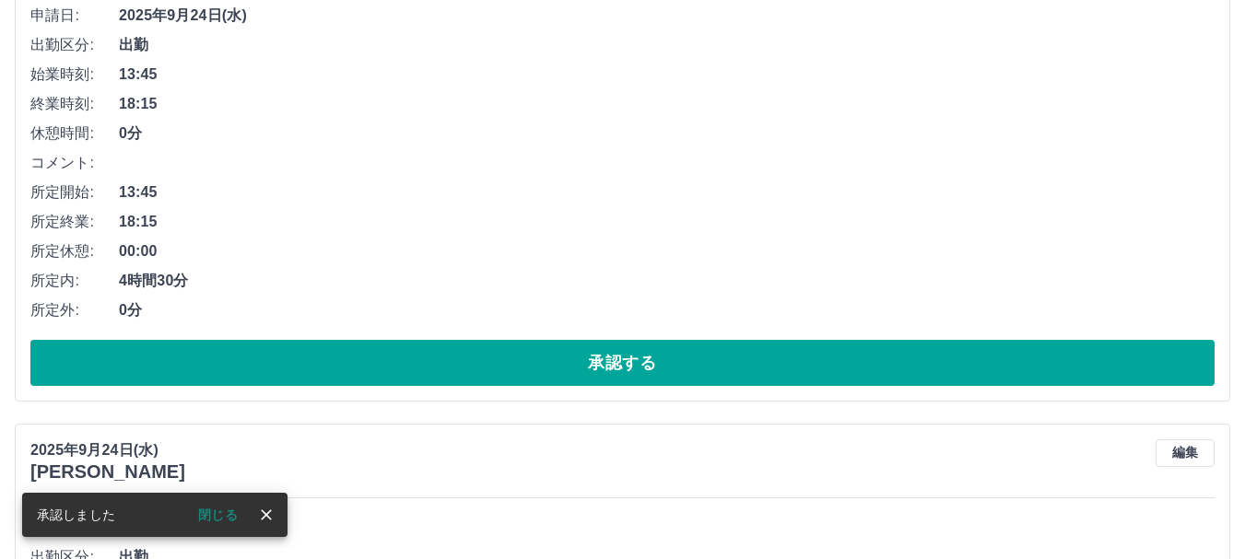
click at [429, 372] on button "承認する" at bounding box center [622, 363] width 1184 height 46
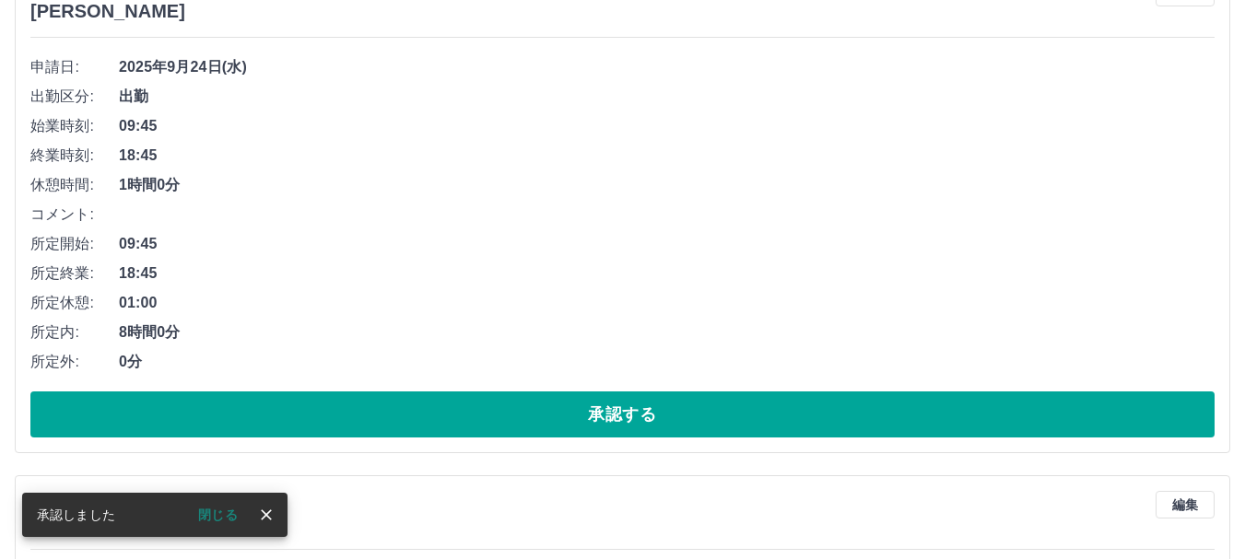
scroll to position [1191, 0]
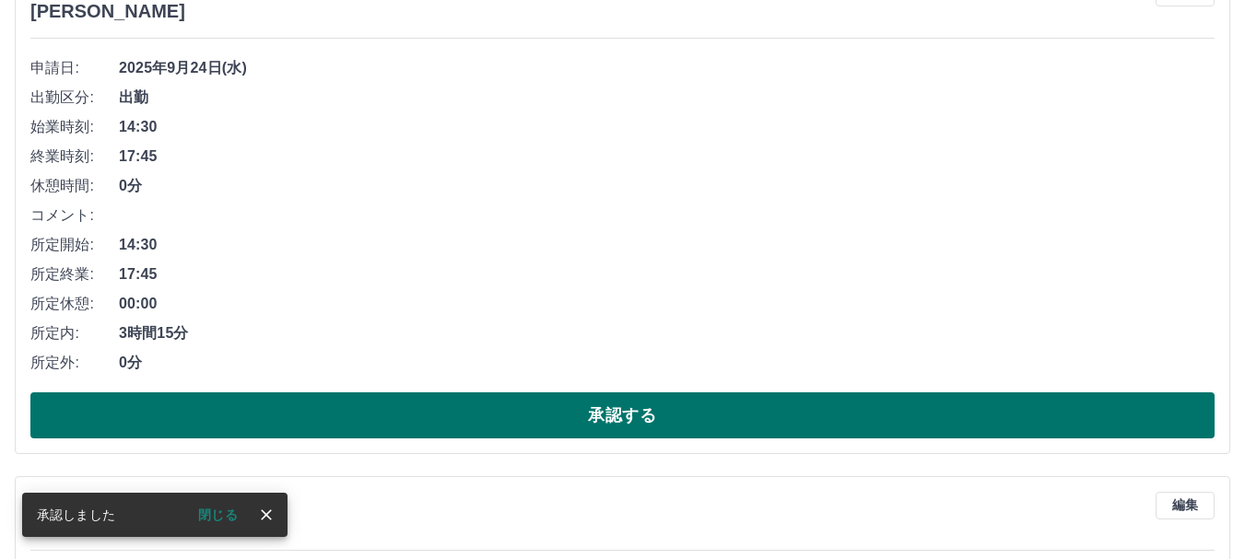
click at [407, 417] on button "承認する" at bounding box center [622, 416] width 1184 height 46
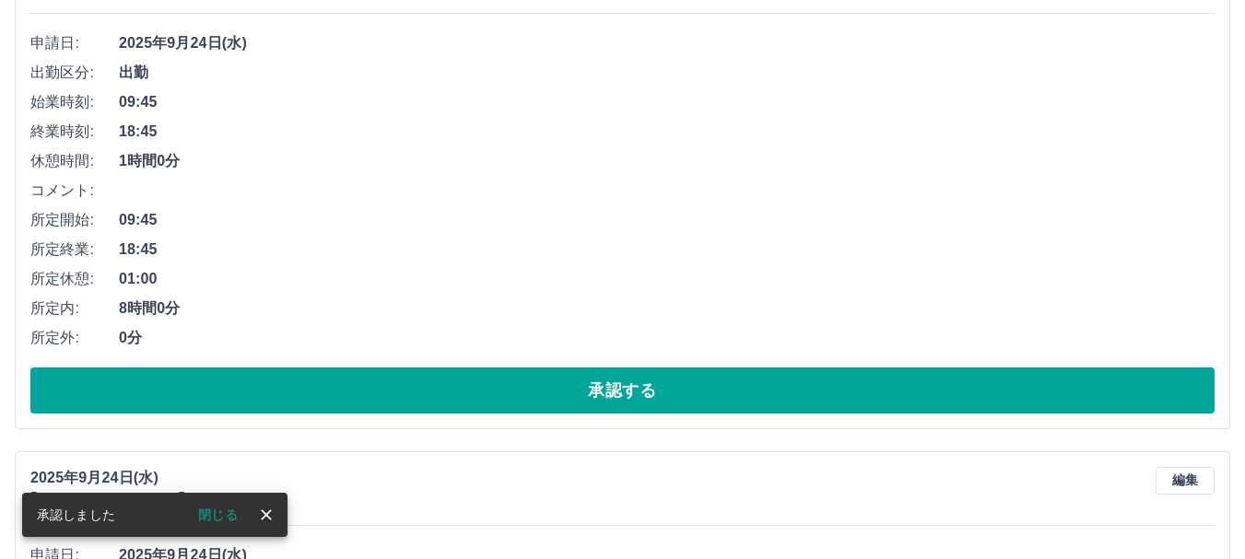
scroll to position [1230, 0]
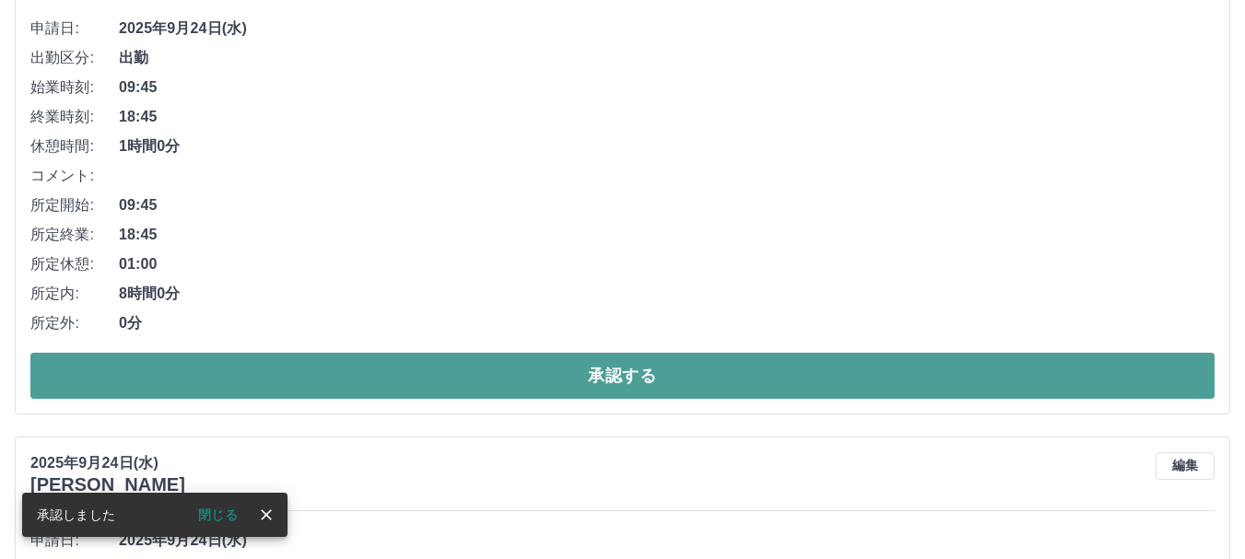
click at [424, 383] on button "承認する" at bounding box center [622, 376] width 1184 height 46
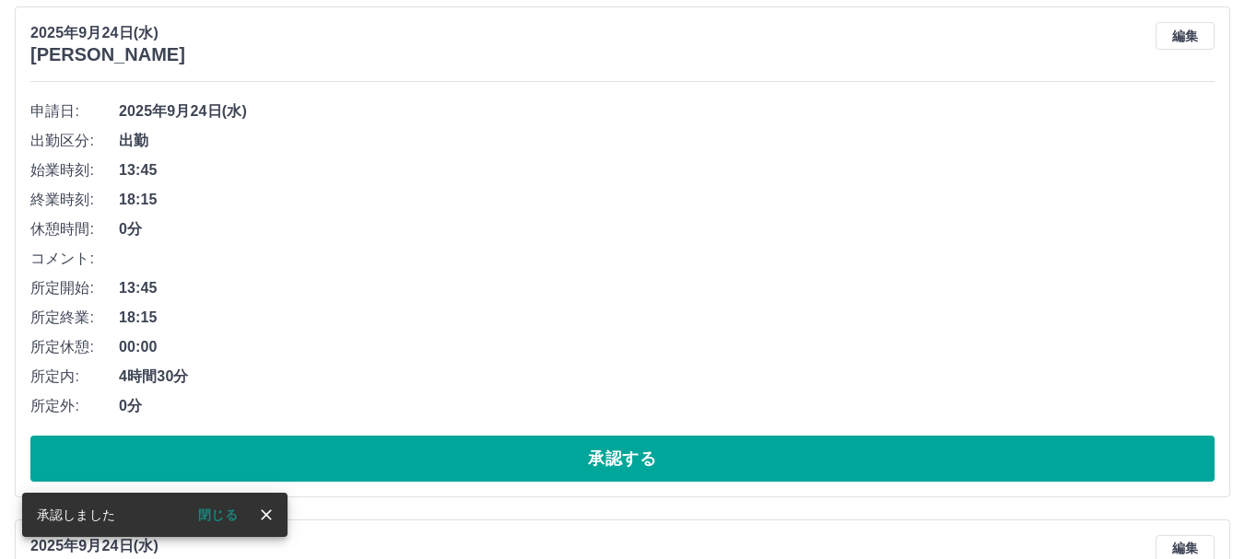
scroll to position [1178, 0]
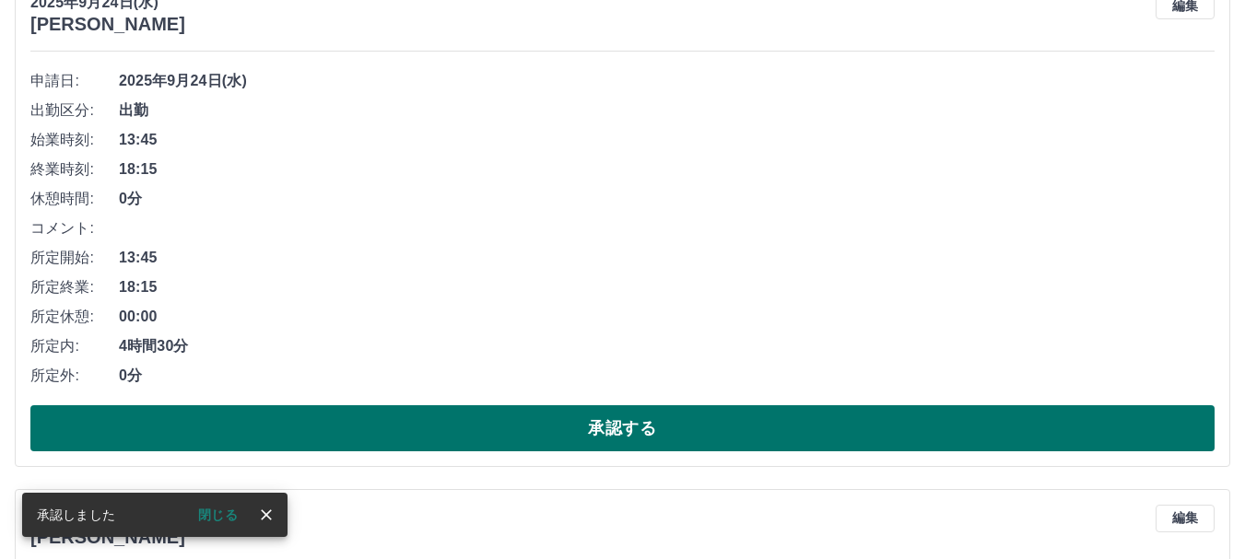
click at [412, 428] on button "承認する" at bounding box center [622, 428] width 1184 height 46
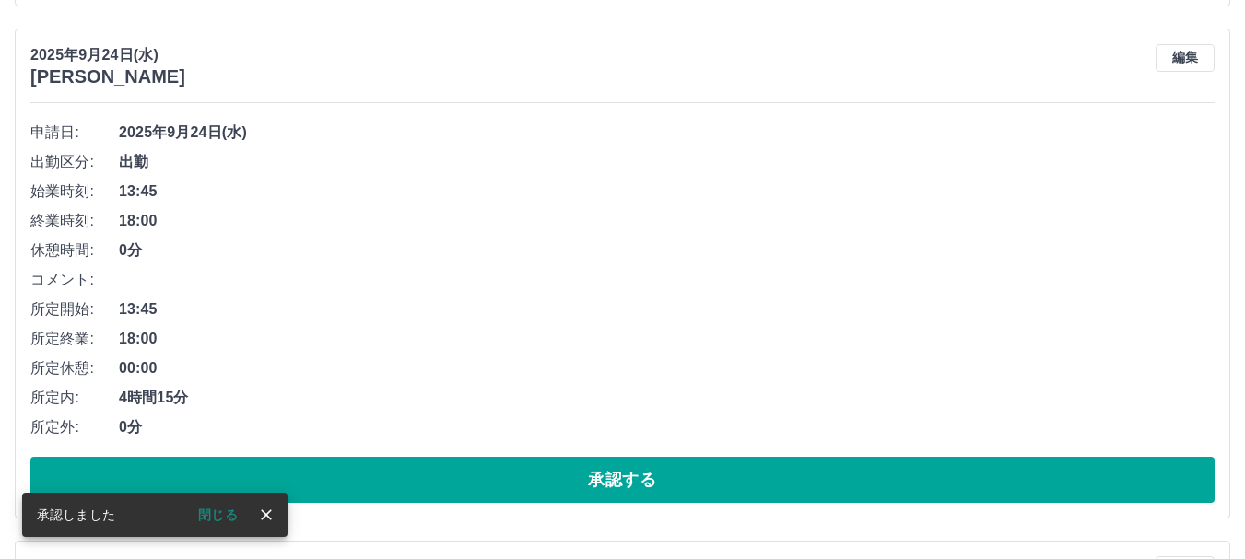
scroll to position [1125, 0]
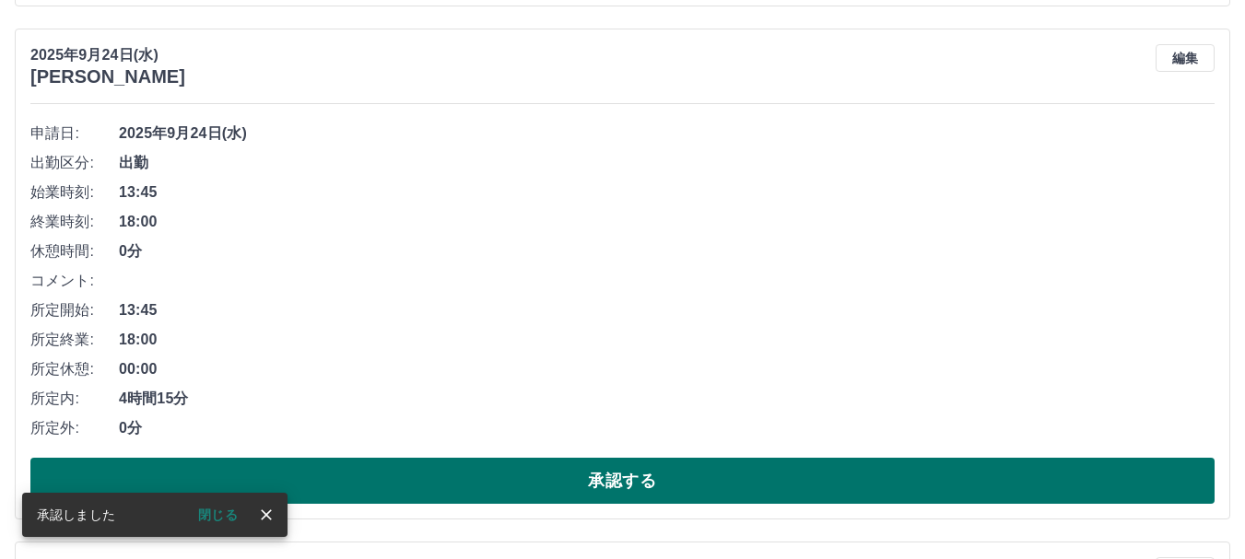
click at [400, 478] on button "承認する" at bounding box center [622, 481] width 1184 height 46
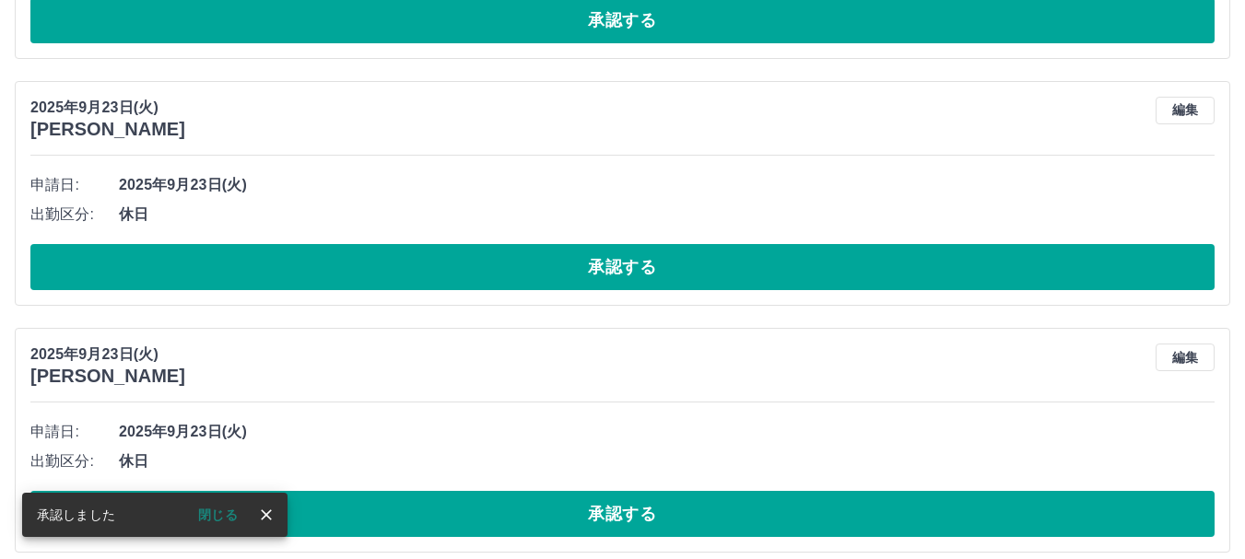
scroll to position [1073, 0]
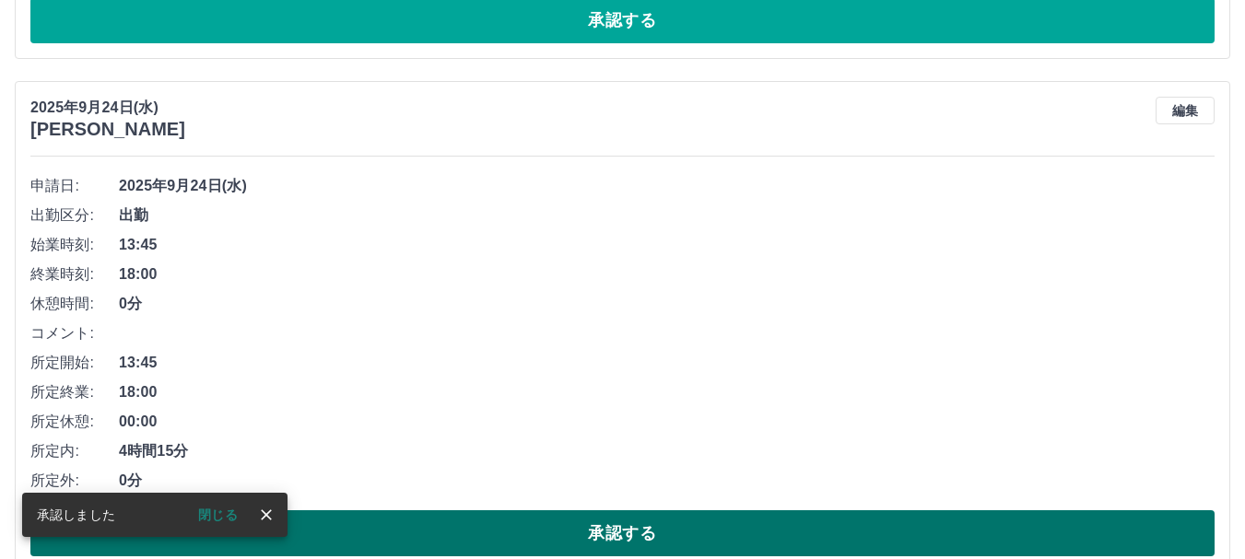
click at [415, 527] on button "承認する" at bounding box center [622, 534] width 1184 height 46
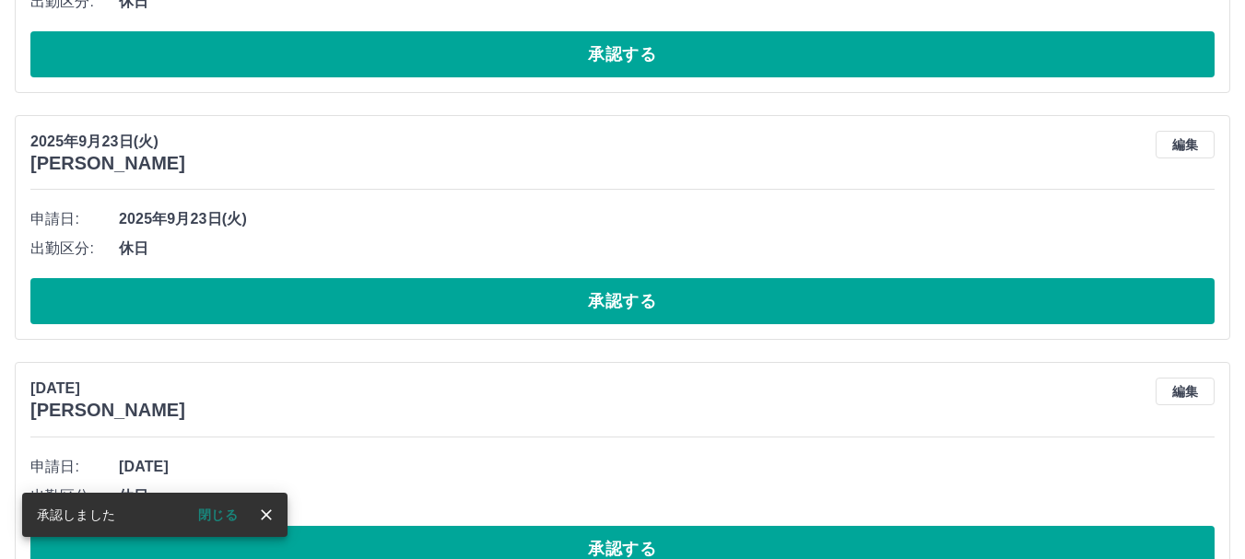
scroll to position [1020, 0]
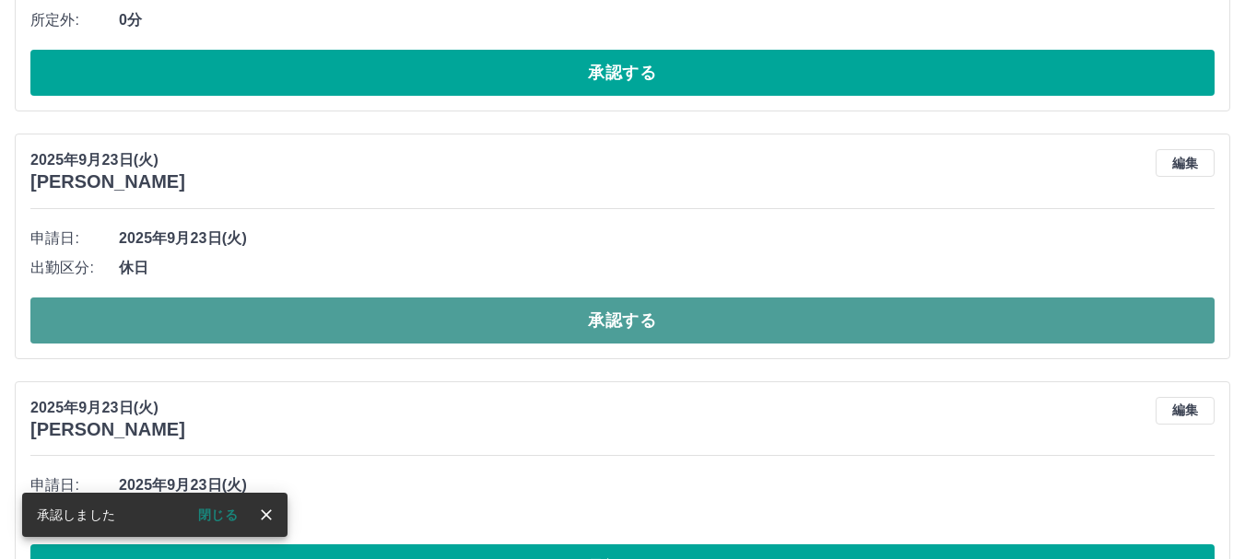
click at [378, 335] on button "承認する" at bounding box center [622, 321] width 1184 height 46
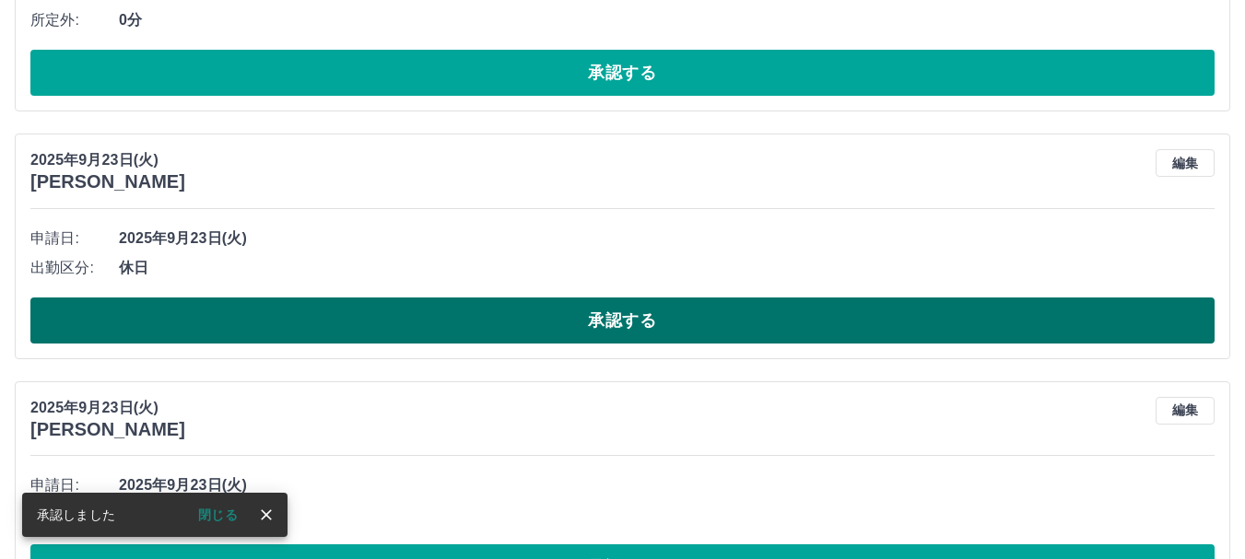
click at [379, 325] on button "承認する" at bounding box center [622, 321] width 1184 height 46
click at [448, 318] on button "承認する" at bounding box center [622, 321] width 1184 height 46
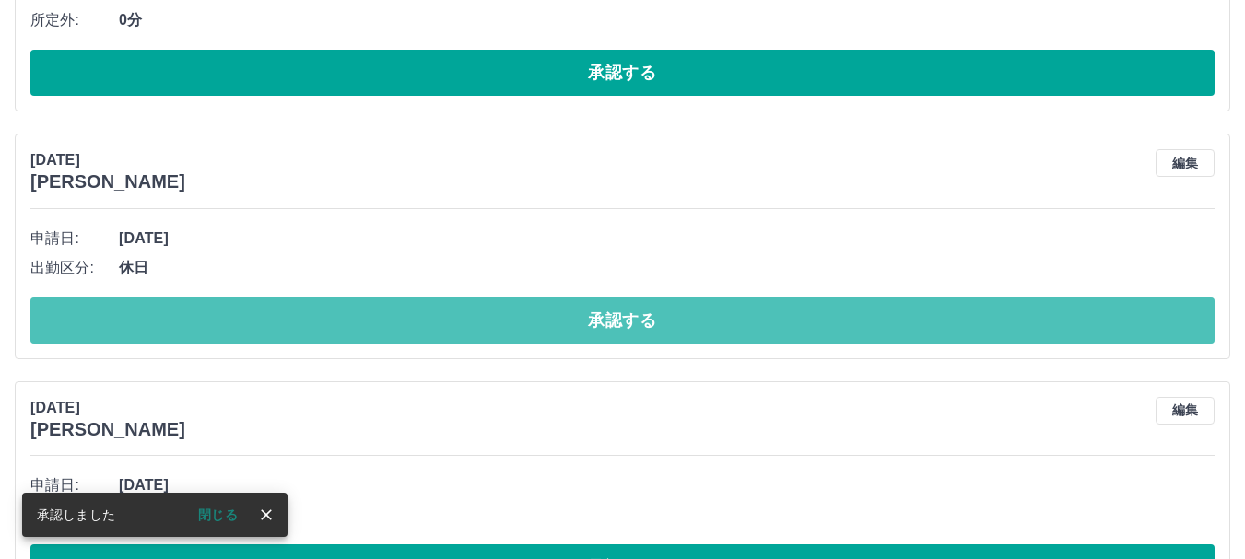
click at [448, 335] on button "承認する" at bounding box center [622, 321] width 1184 height 46
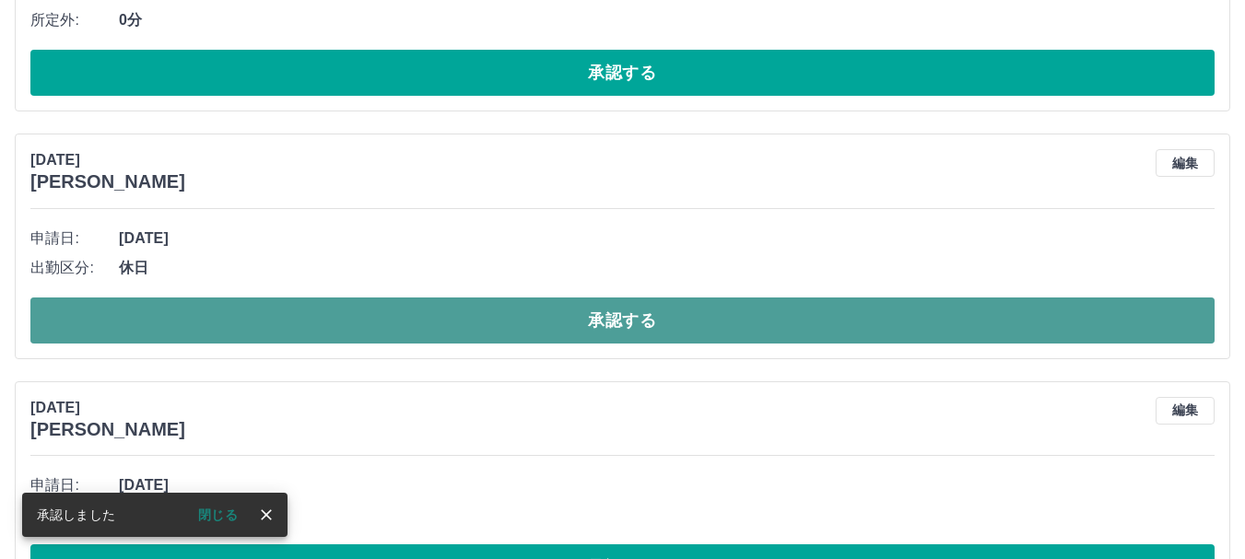
click at [448, 335] on button "承認する" at bounding box center [622, 321] width 1184 height 46
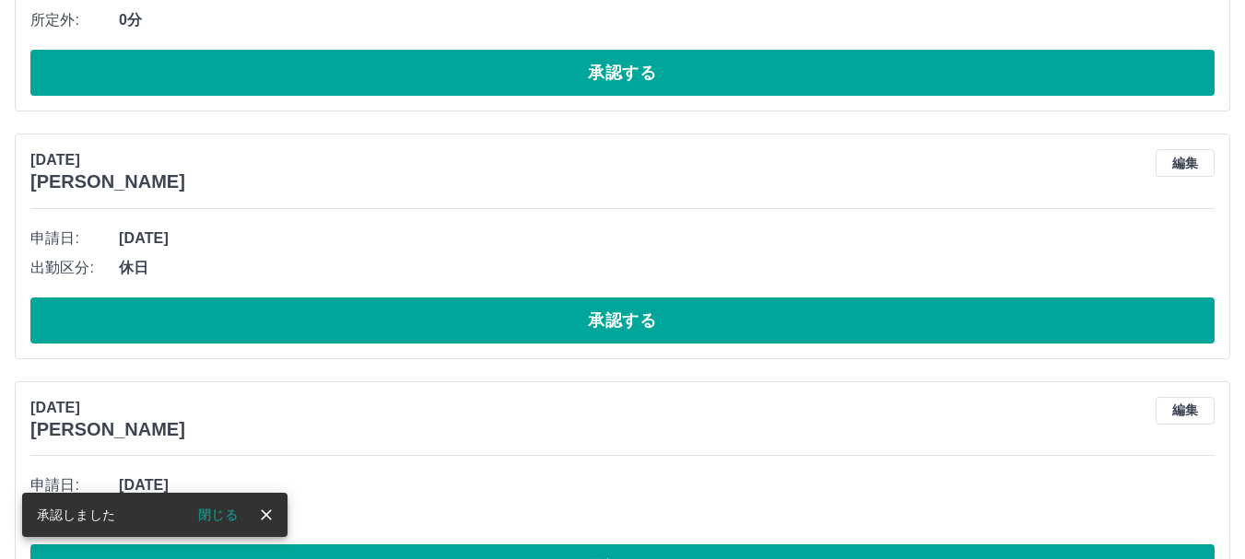
click at [448, 335] on button "承認する" at bounding box center [622, 321] width 1184 height 46
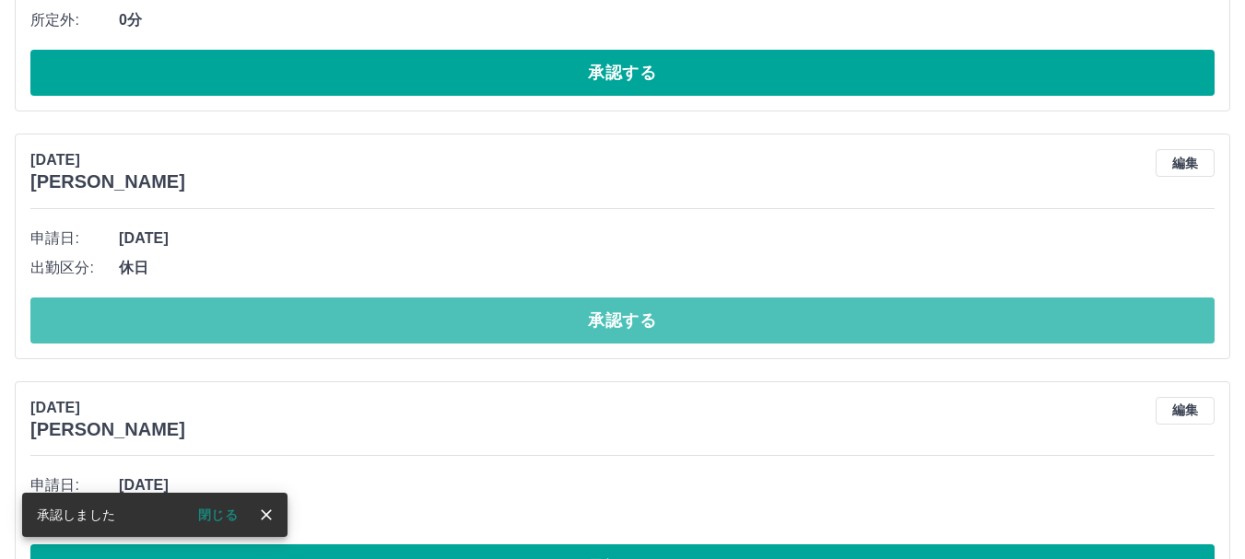
click at [449, 335] on button "承認する" at bounding box center [622, 321] width 1184 height 46
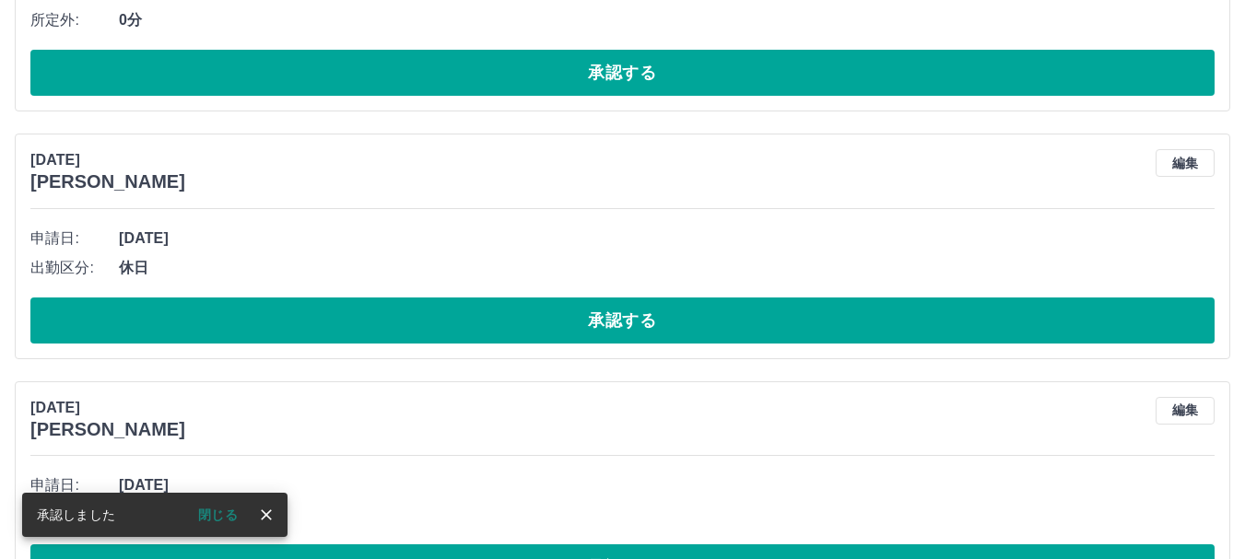
click at [449, 335] on button "承認する" at bounding box center [622, 321] width 1184 height 46
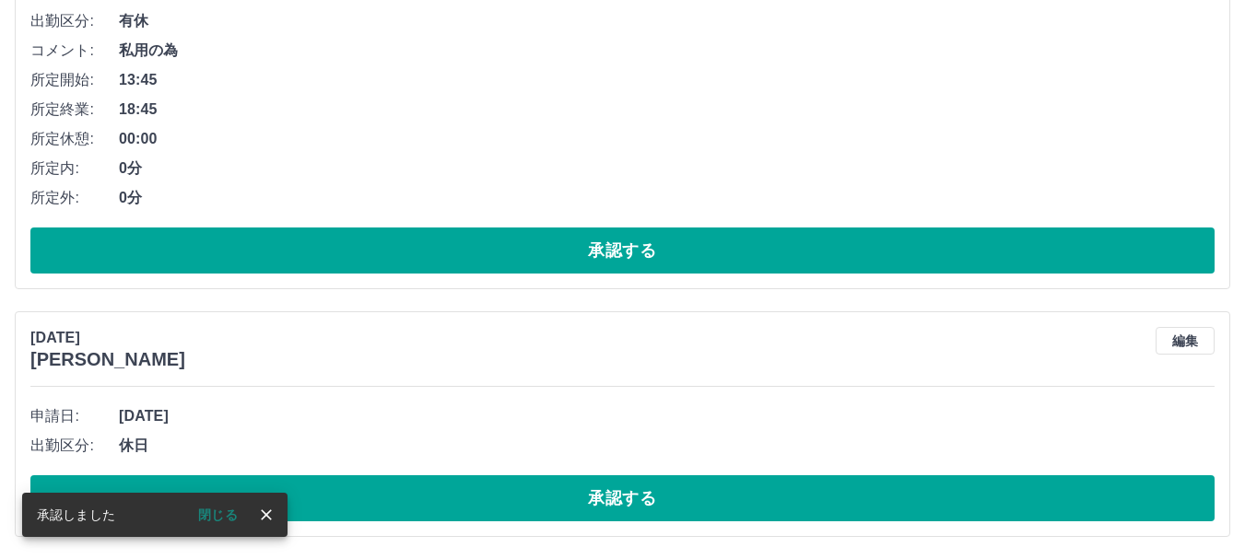
scroll to position [844, 0]
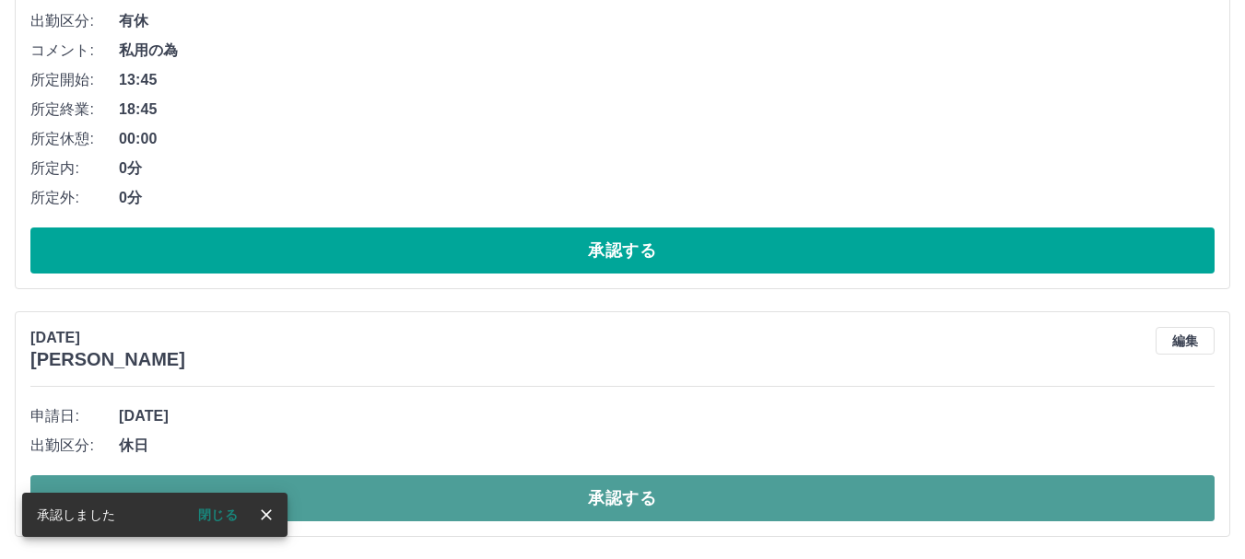
click at [463, 493] on button "承認する" at bounding box center [622, 499] width 1184 height 46
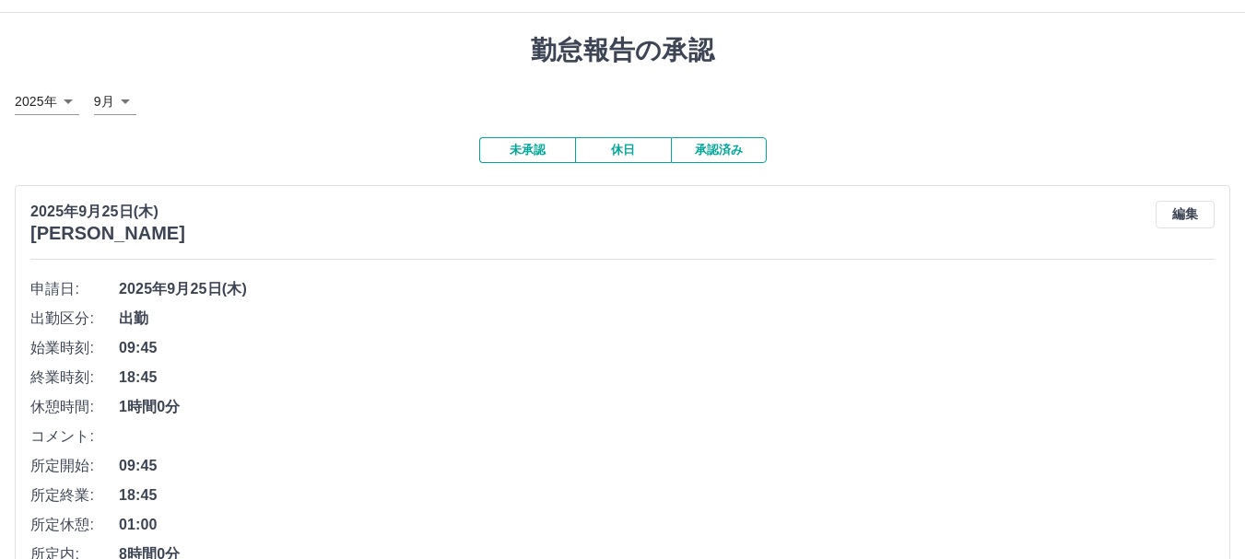
scroll to position [0, 0]
